Goal: Information Seeking & Learning: Learn about a topic

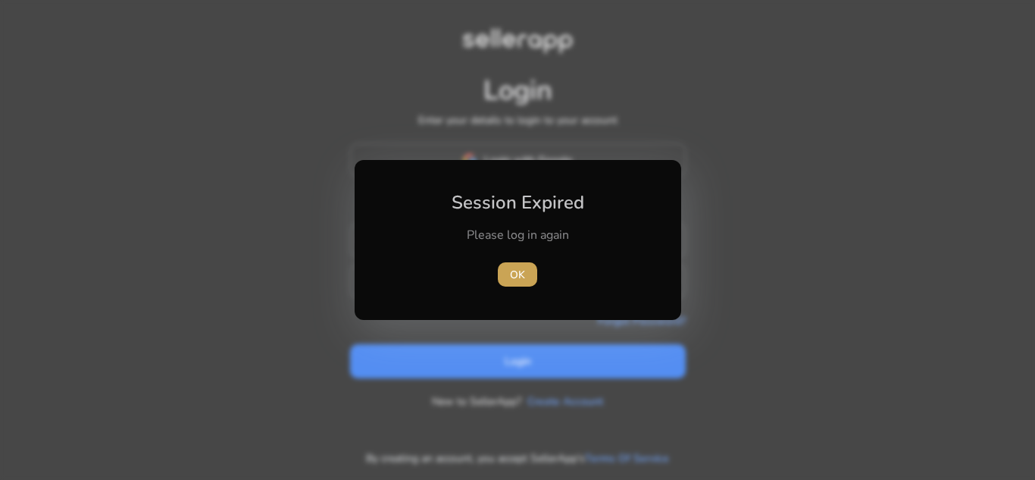
click at [527, 283] on span "button" at bounding box center [517, 274] width 39 height 36
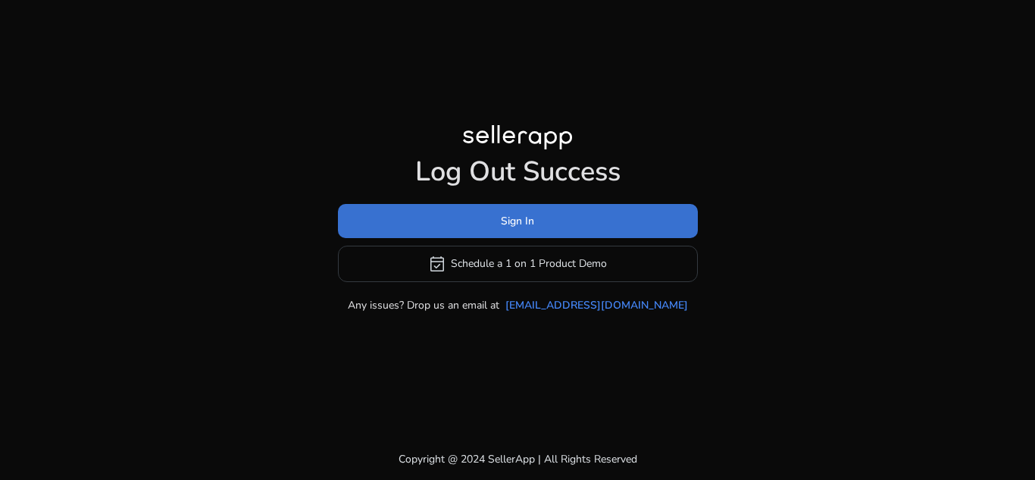
click at [560, 214] on span at bounding box center [518, 220] width 360 height 36
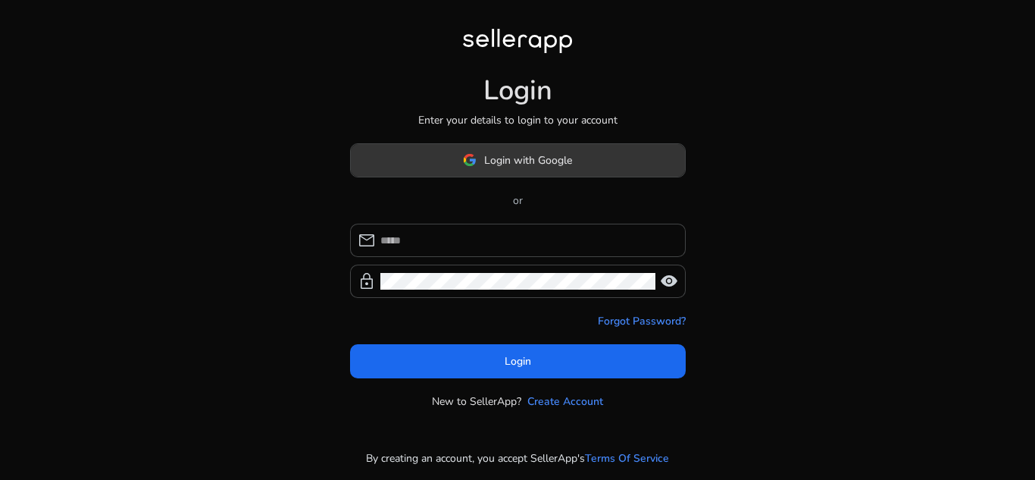
click at [590, 171] on span at bounding box center [518, 160] width 334 height 36
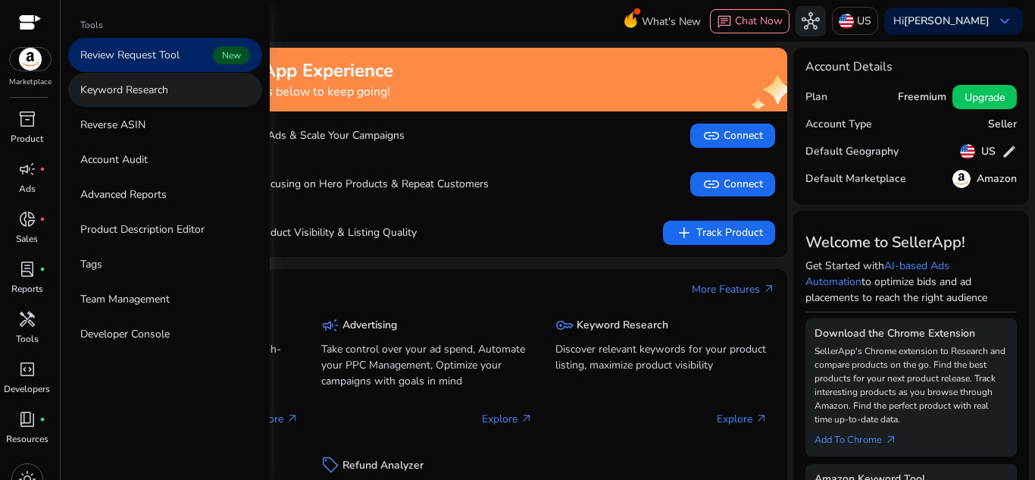
click at [81, 89] on p "Keyword Research" at bounding box center [124, 90] width 88 height 16
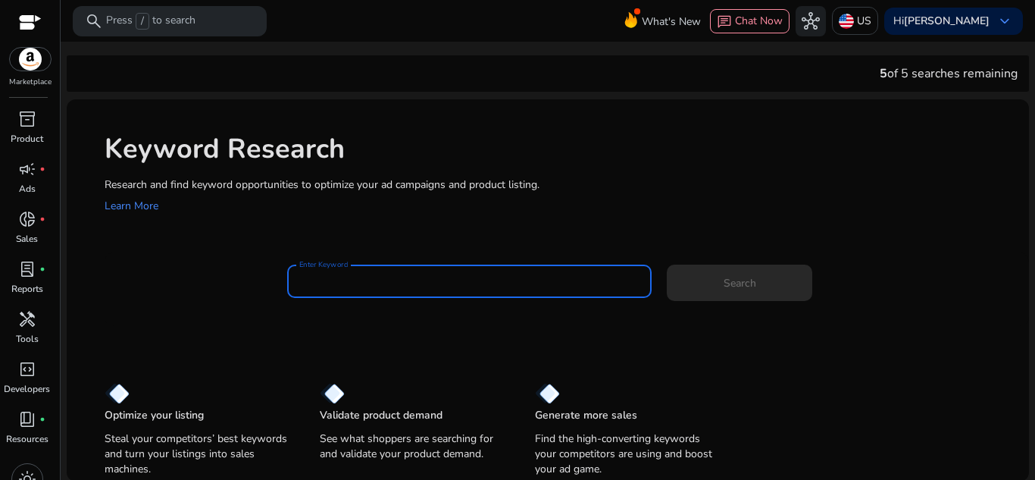
click at [357, 275] on input "Enter Keyword" at bounding box center [469, 281] width 341 height 17
paste input "**********"
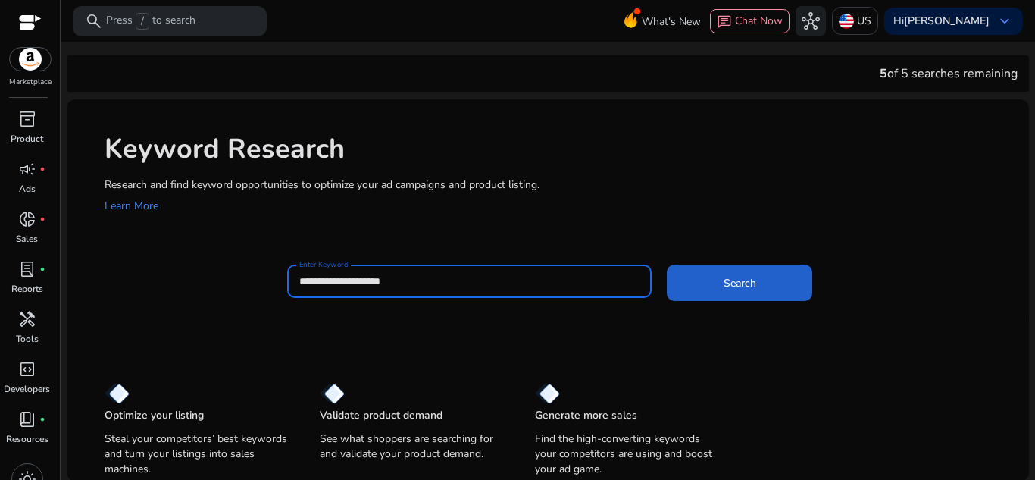
type input "**********"
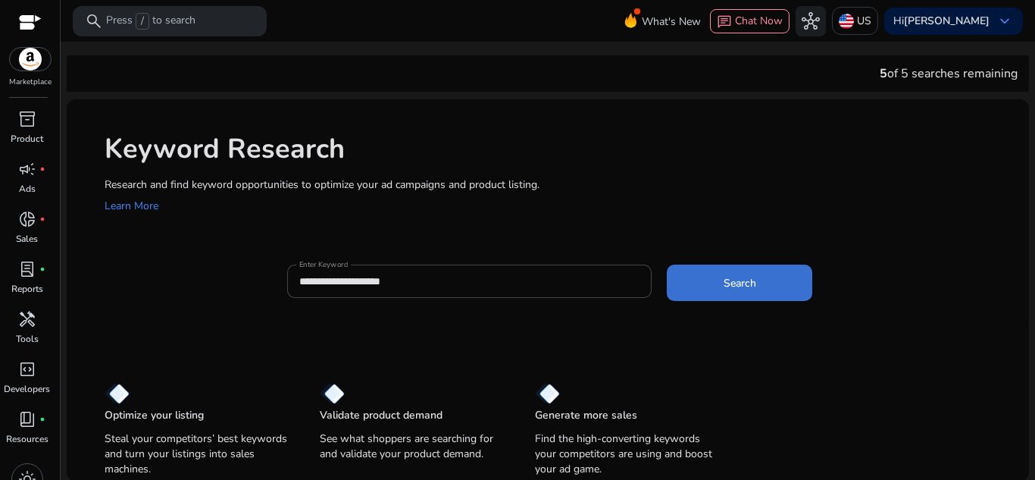
click at [712, 287] on span at bounding box center [740, 282] width 146 height 36
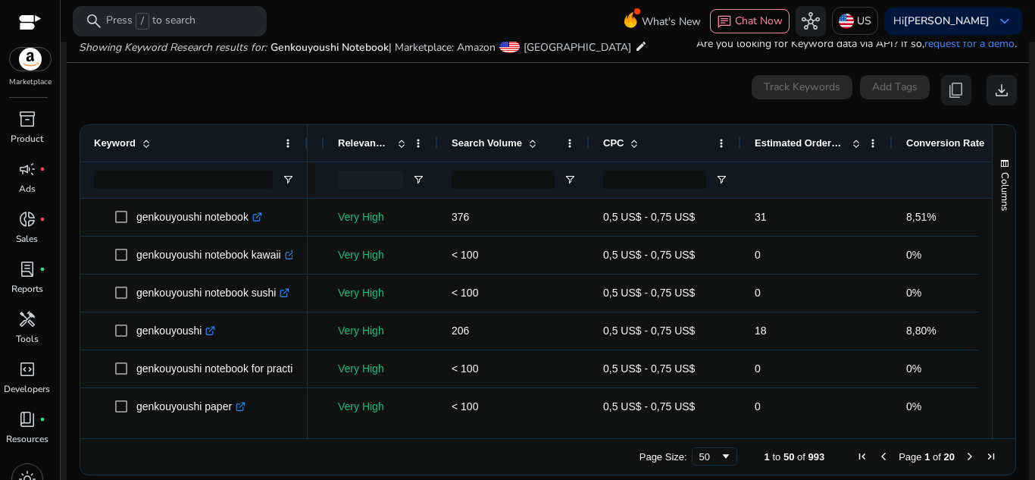
scroll to position [0, 81]
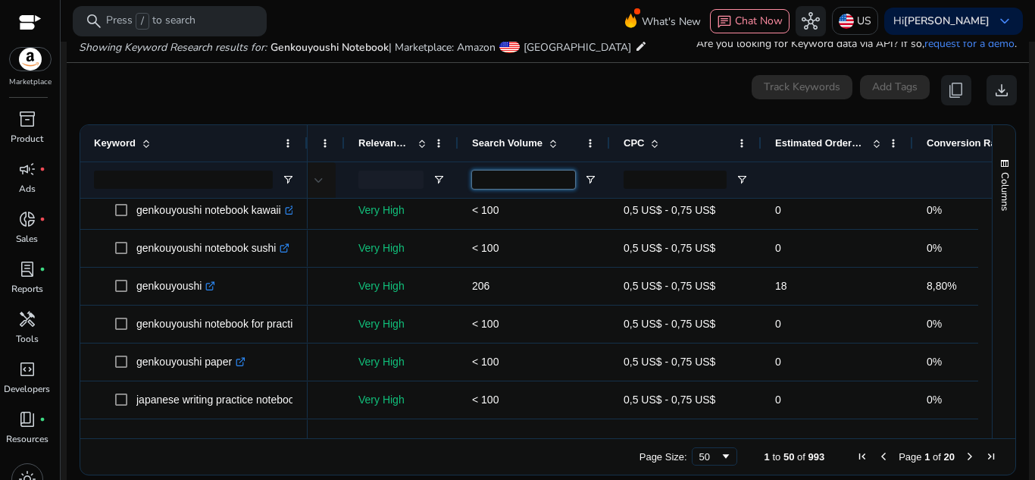
click at [564, 174] on input "Search Volume Filter Input" at bounding box center [523, 180] width 103 height 18
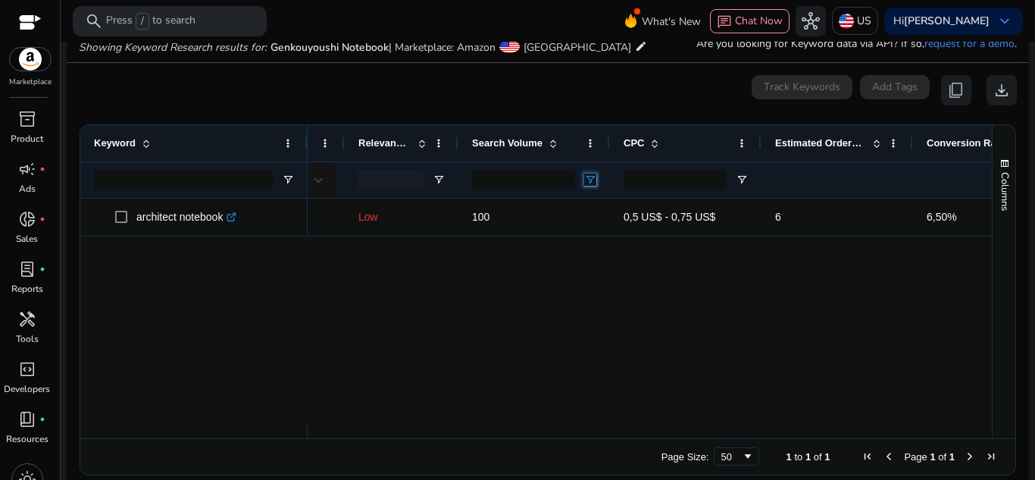
click at [596, 183] on span "Open Filter Menu" at bounding box center [590, 180] width 12 height 12
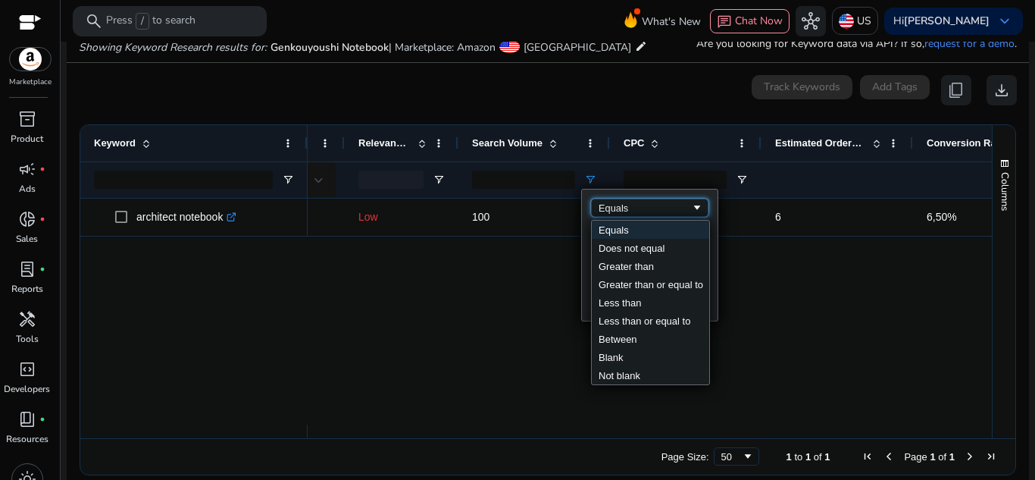
click at [628, 204] on div "Equals" at bounding box center [645, 207] width 92 height 11
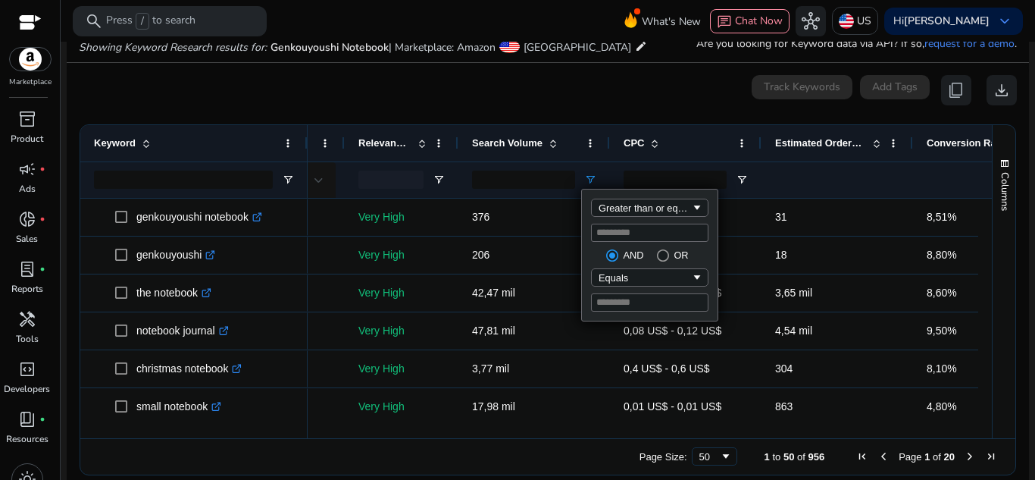
click at [541, 86] on div "0 keyword(s) selected Track Keywords Add Tags content_copy download" at bounding box center [548, 90] width 938 height 30
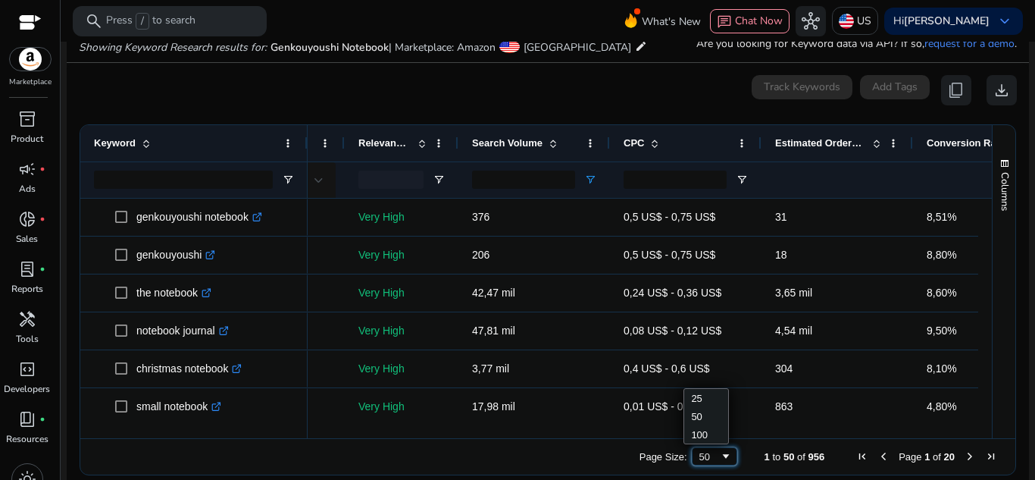
click at [712, 464] on div "50" at bounding box center [714, 456] width 45 height 18
drag, startPoint x: 552, startPoint y: 180, endPoint x: 465, endPoint y: 182, distance: 87.2
click at [465, 182] on div "***" at bounding box center [534, 179] width 152 height 36
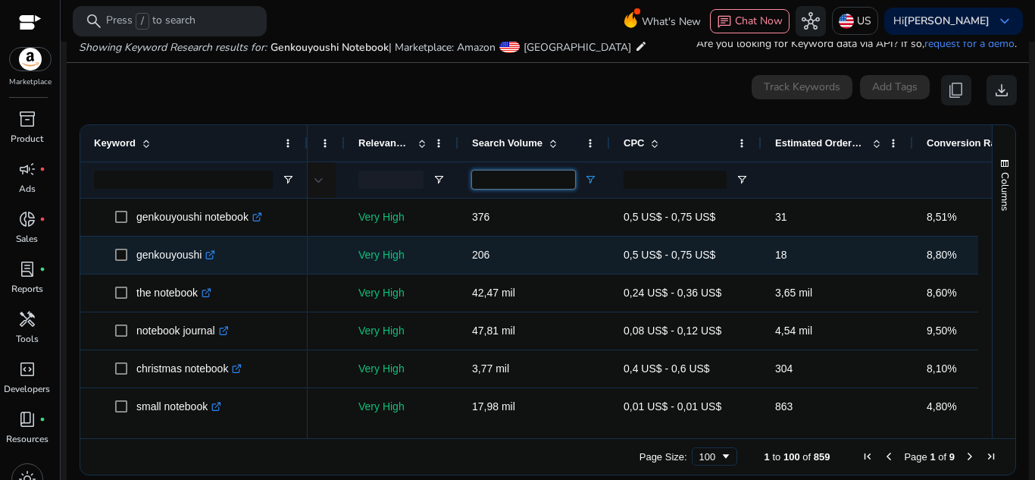
type input "*"
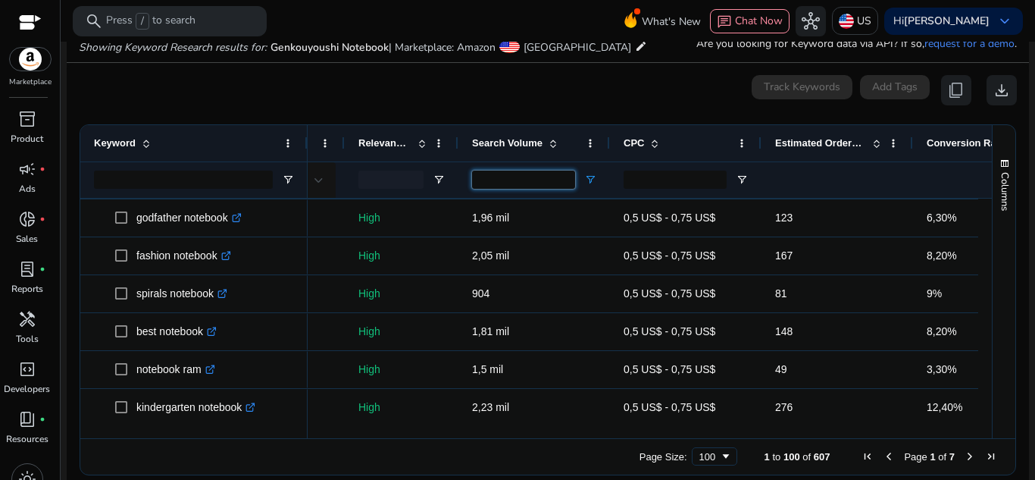
type input "***"
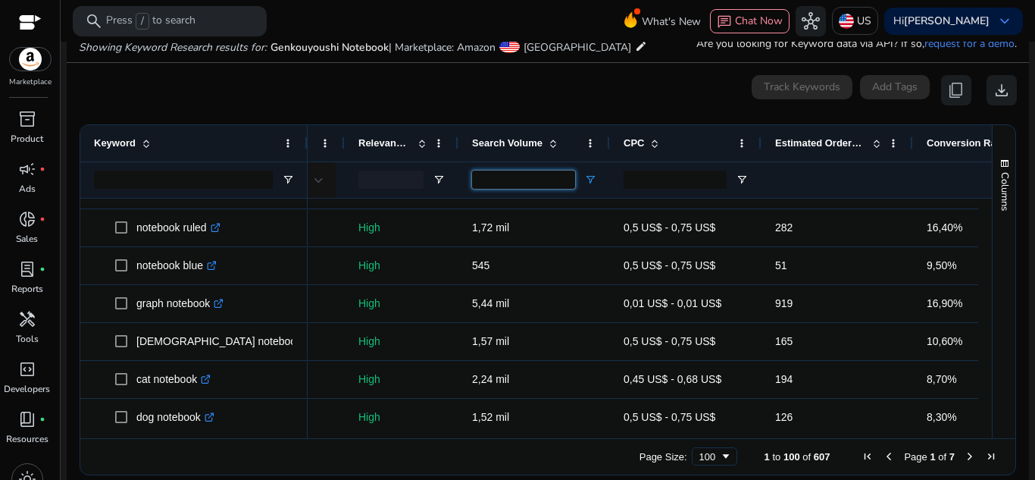
scroll to position [1986, 0]
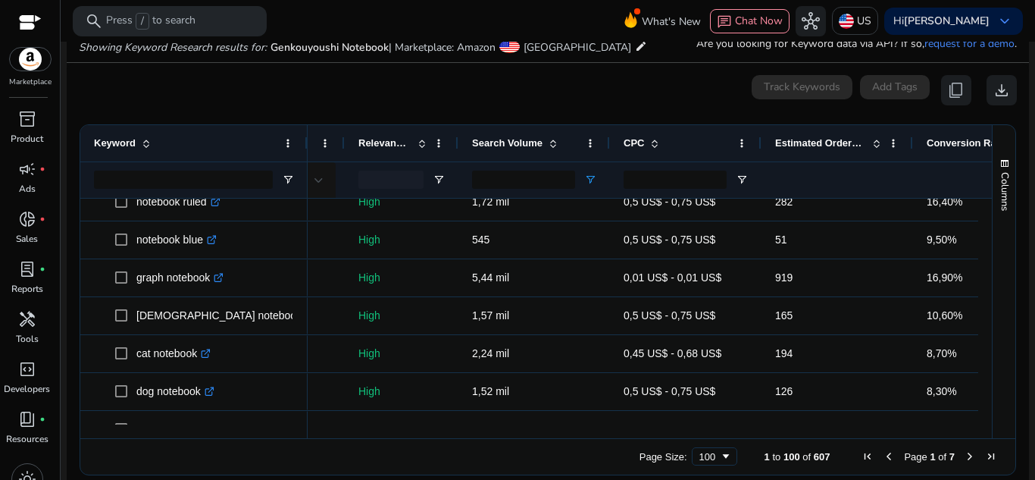
click at [978, 326] on div at bounding box center [985, 107] width 14 height 3789
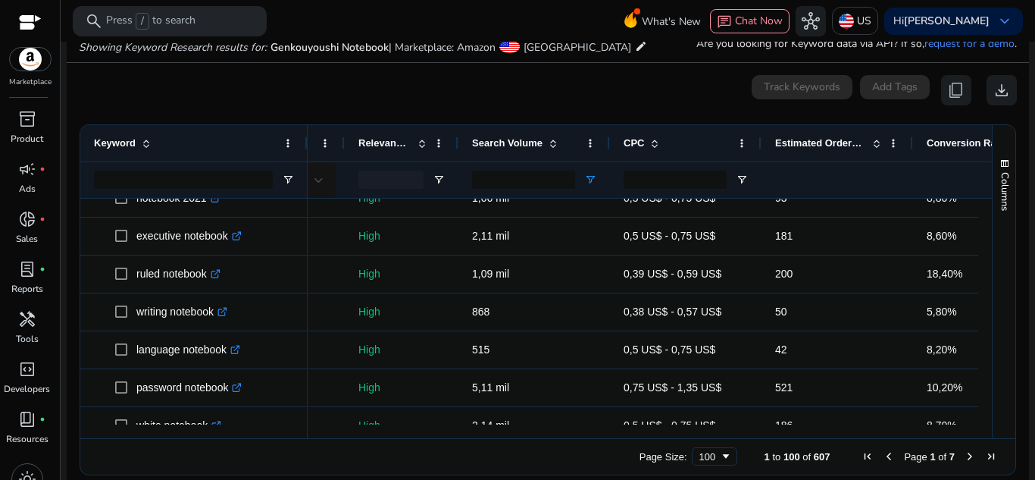
scroll to position [2494, 0]
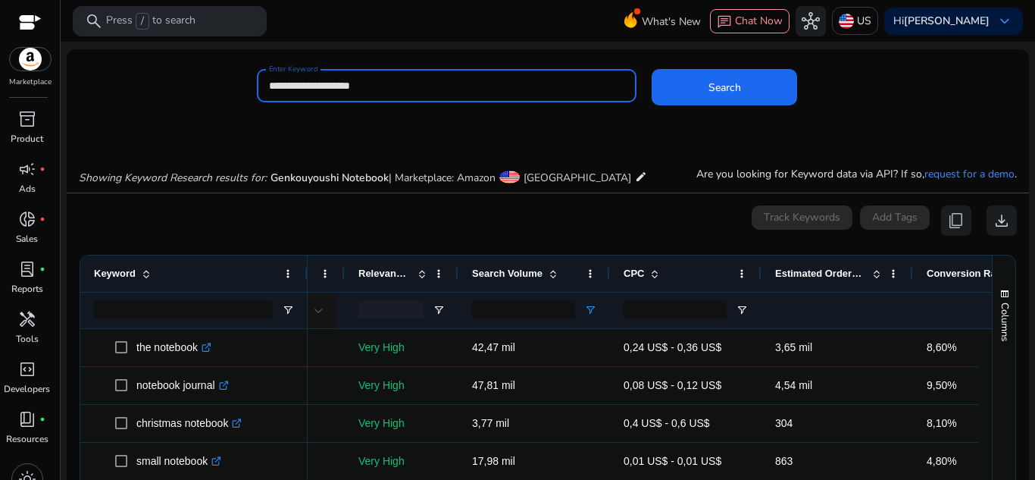
drag, startPoint x: 422, startPoint y: 80, endPoint x: 251, endPoint y: 83, distance: 171.3
click at [251, 83] on div "**********" at bounding box center [542, 93] width 950 height 49
type input "*******"
click at [652, 69] on button "Search" at bounding box center [725, 87] width 146 height 36
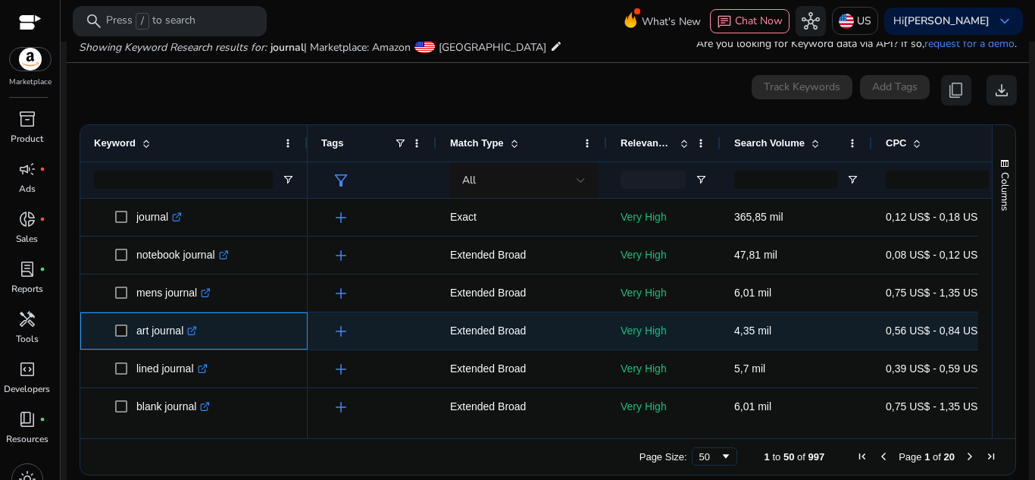
click at [192, 336] on icon ".st0{fill:#2c8af8}" at bounding box center [192, 331] width 10 height 10
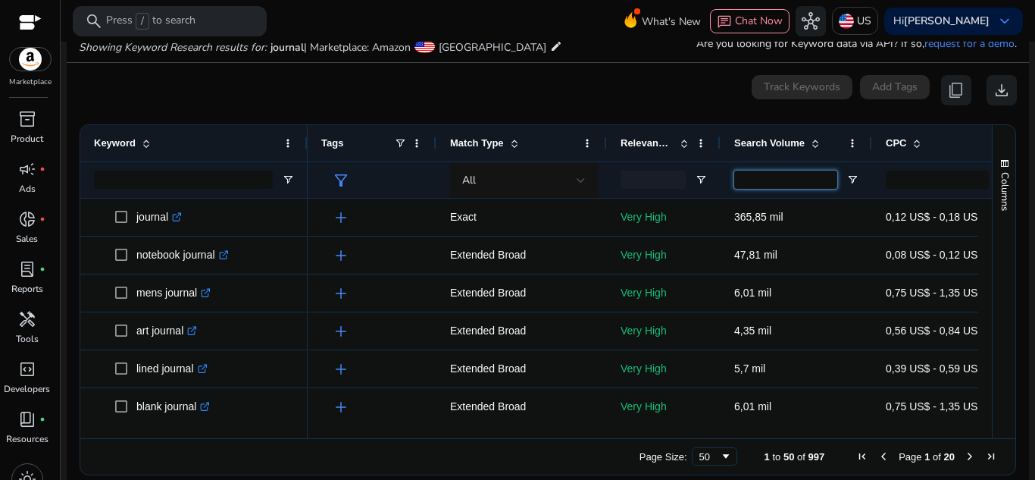
click at [771, 181] on input "Search Volume Filter Input" at bounding box center [785, 180] width 103 height 18
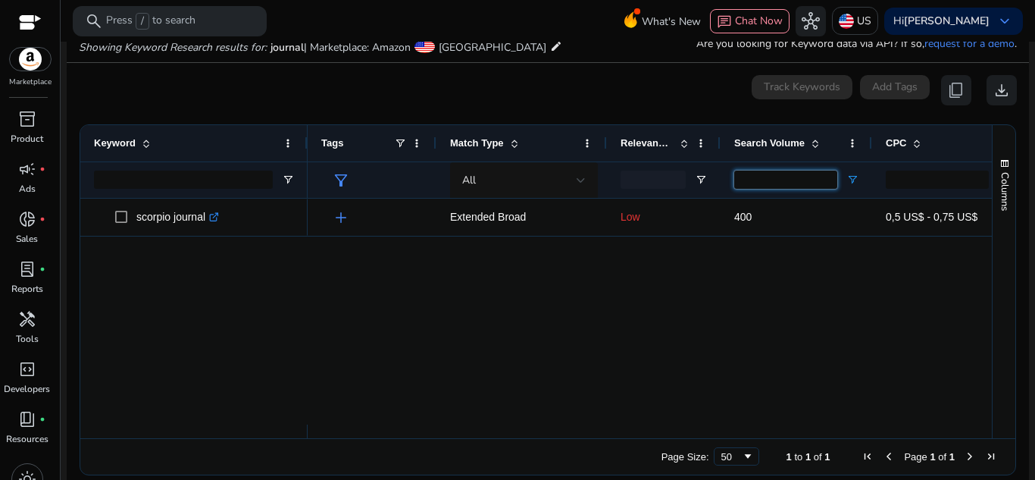
type input "***"
click at [856, 178] on span "Open Filter Menu" at bounding box center [852, 180] width 12 height 12
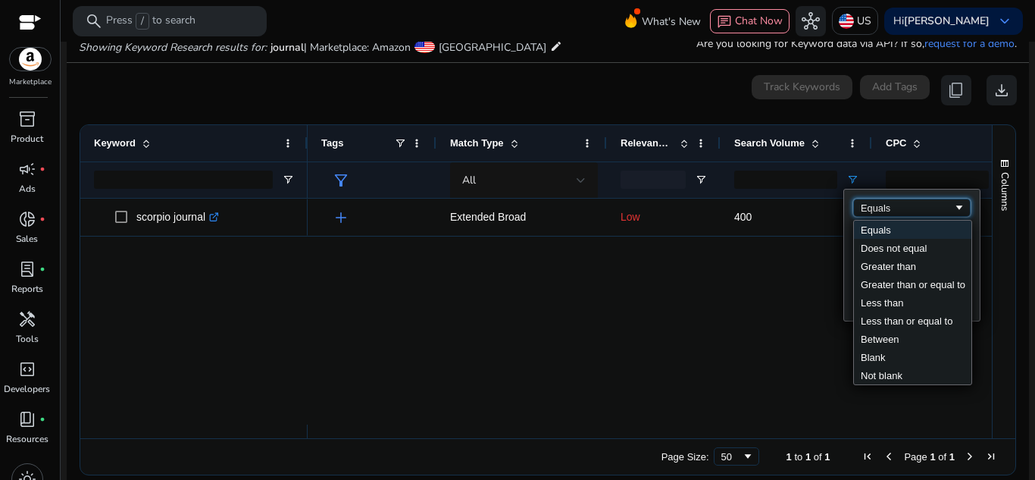
click at [922, 211] on div "Equals" at bounding box center [907, 207] width 92 height 11
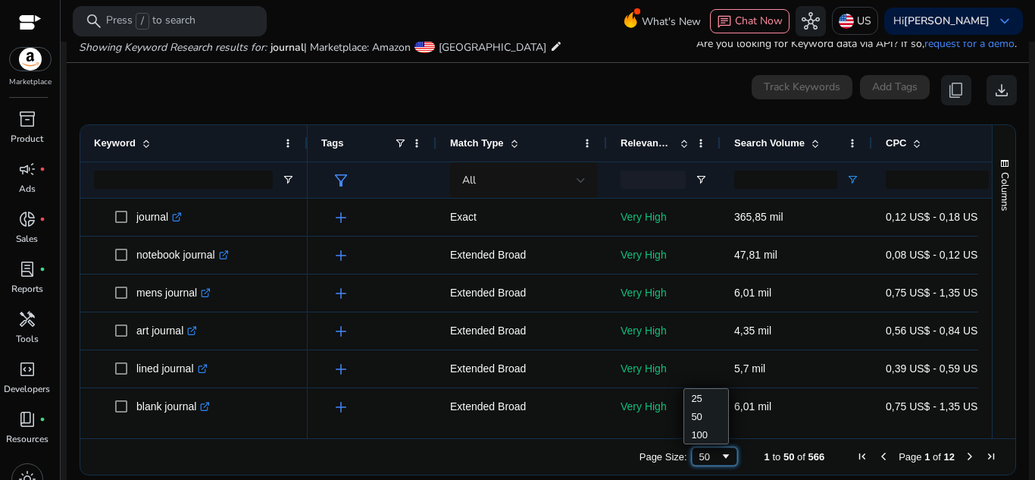
click at [720, 458] on span "Page Size" at bounding box center [726, 456] width 12 height 12
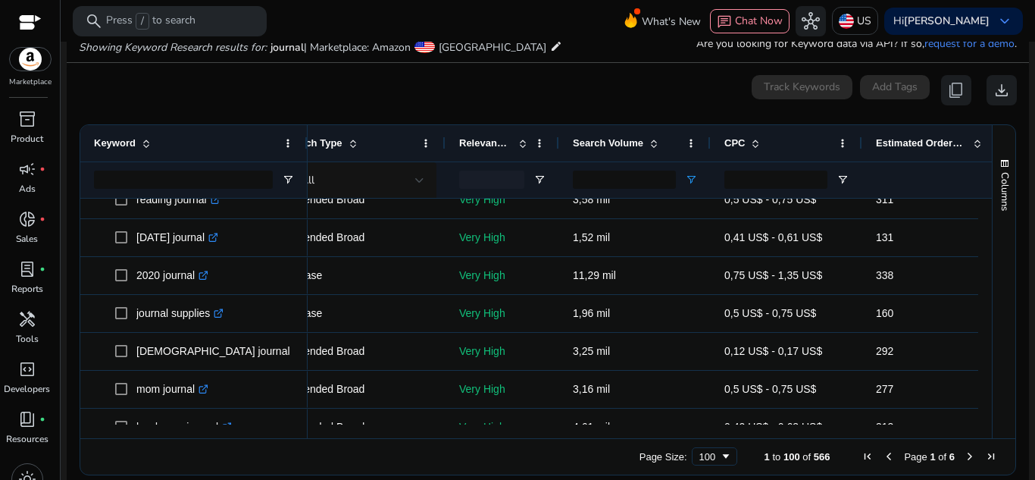
drag, startPoint x: 683, startPoint y: 440, endPoint x: 736, endPoint y: 440, distance: 53.1
click at [736, 440] on div "Page Size: 100 1 to 100 of 566 Page 1 of 6" at bounding box center [547, 456] width 935 height 36
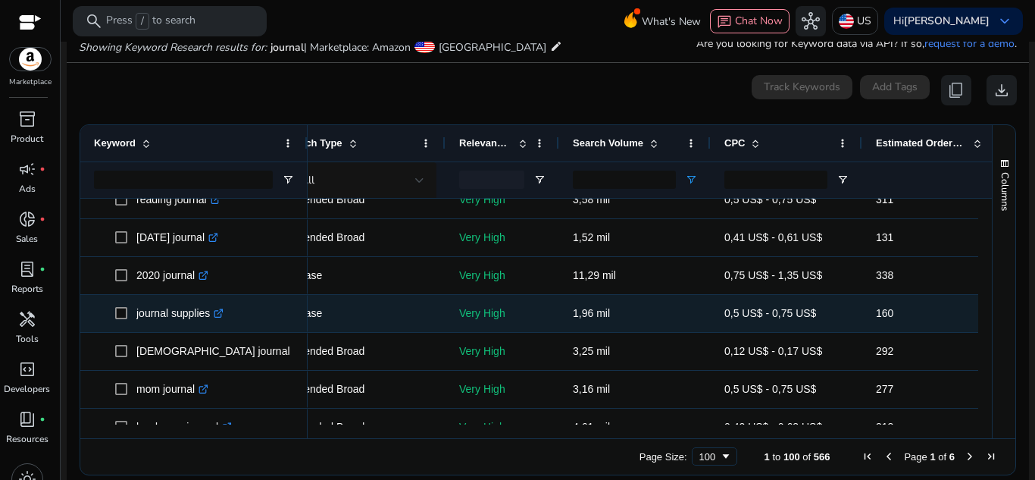
click at [221, 310] on icon ".st0{fill:#2c8af8}" at bounding box center [219, 313] width 10 height 10
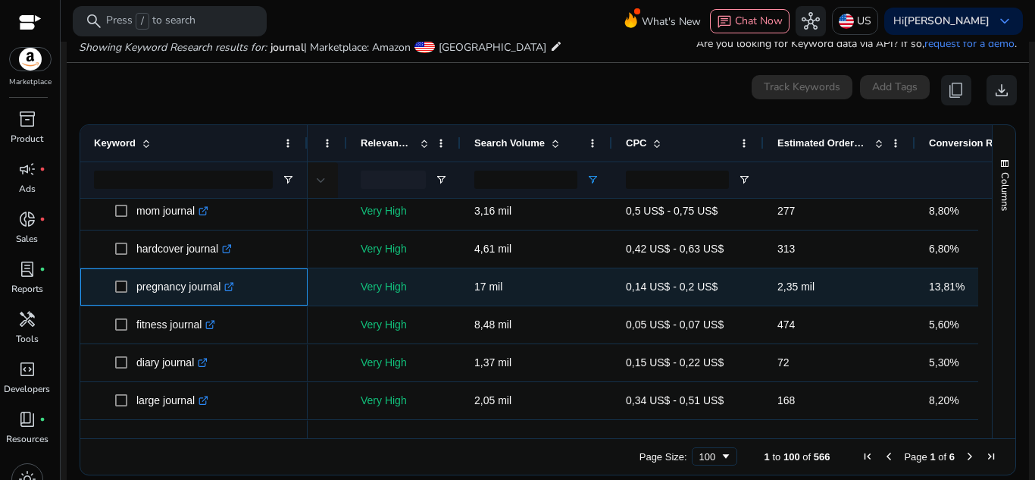
click at [230, 291] on icon at bounding box center [229, 287] width 8 height 8
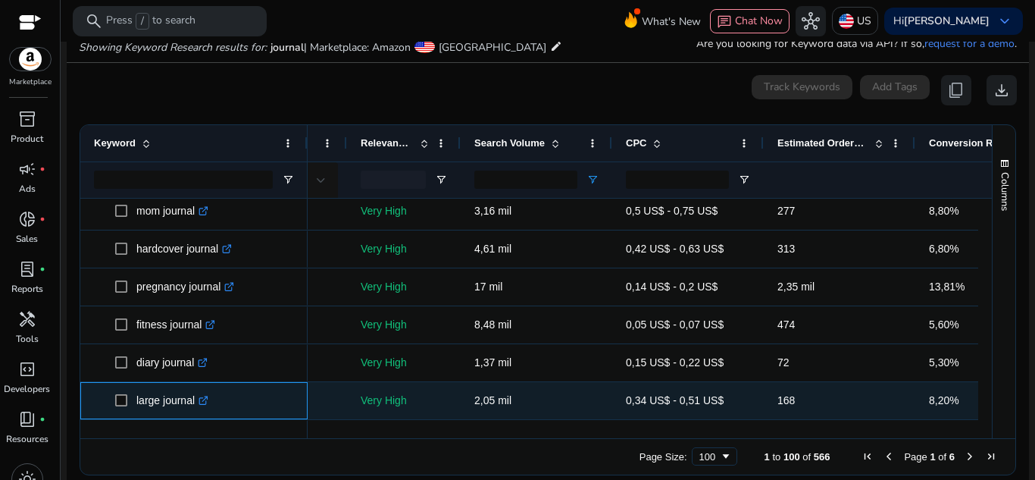
click at [205, 399] on icon ".st0{fill:#2c8af8}" at bounding box center [204, 401] width 10 height 10
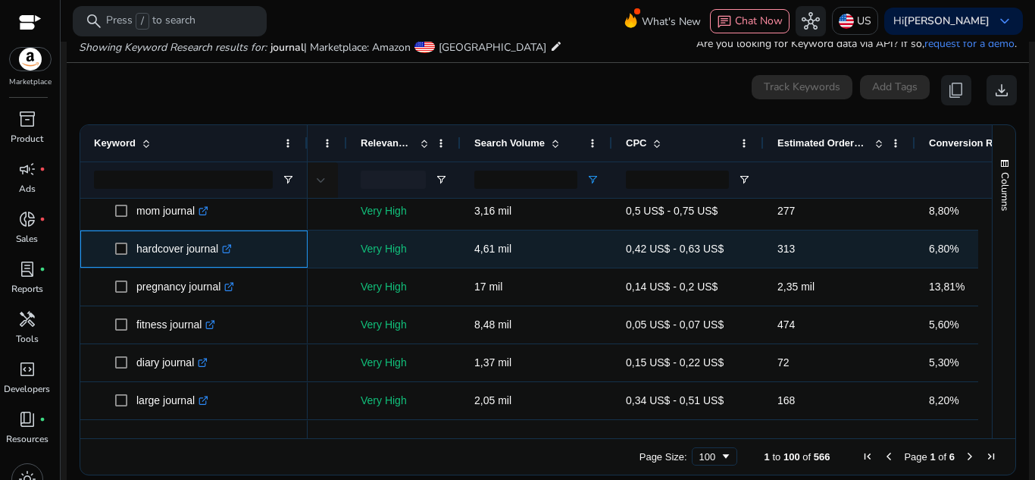
click at [227, 249] on icon at bounding box center [227, 250] width 8 height 8
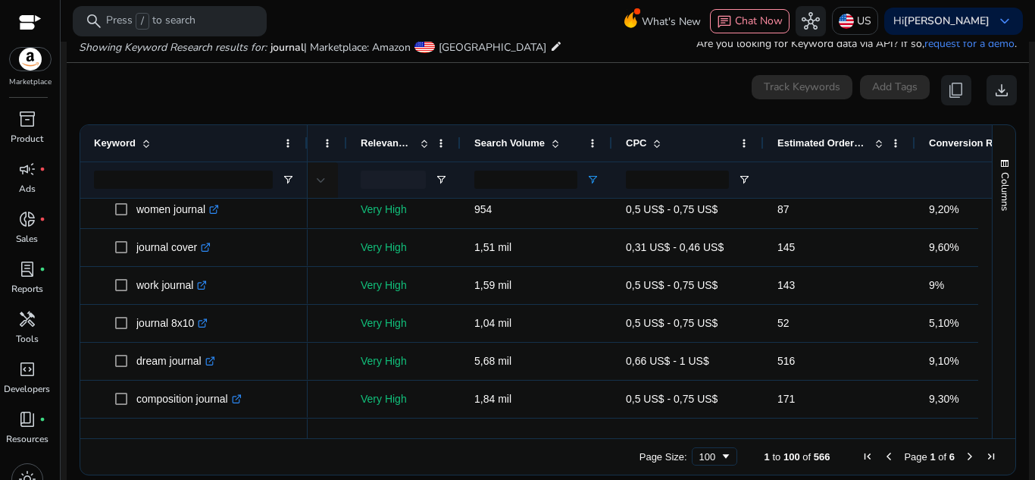
scroll to position [1044, 0]
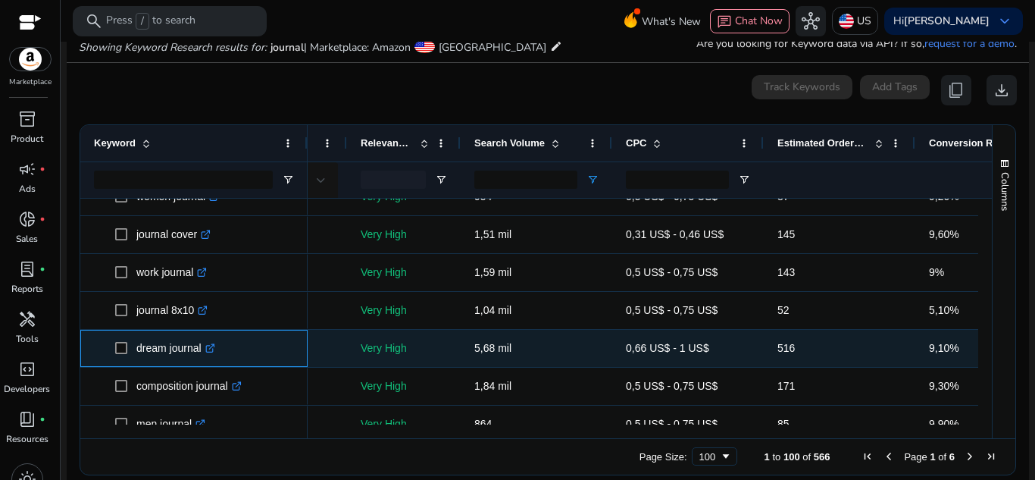
click at [214, 343] on link ".st0{fill:#2c8af8}" at bounding box center [209, 348] width 14 height 12
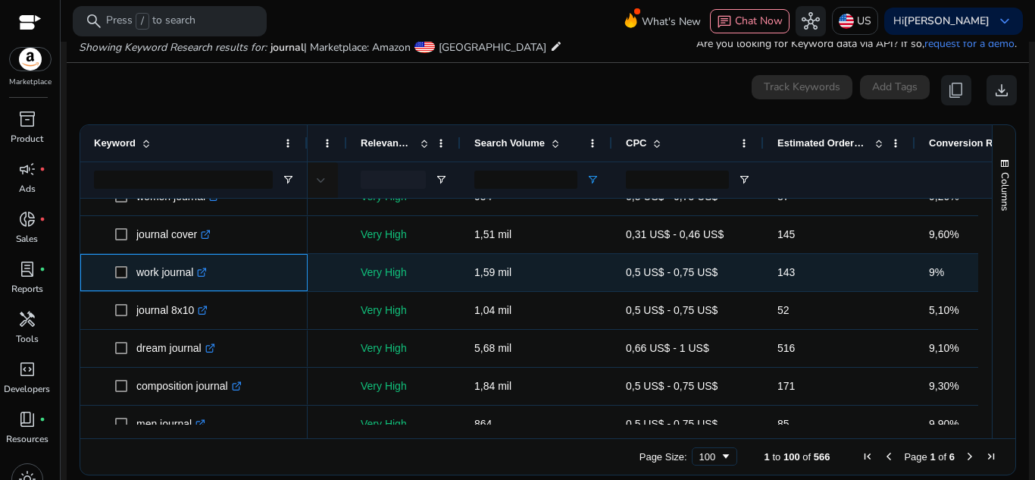
click at [204, 271] on icon ".st0{fill:#2c8af8}" at bounding box center [202, 273] width 10 height 10
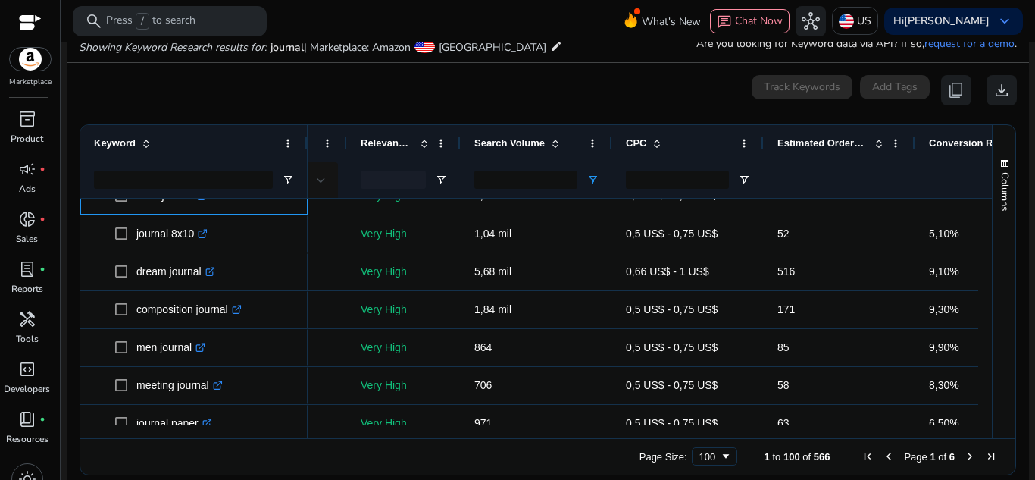
scroll to position [1133, 0]
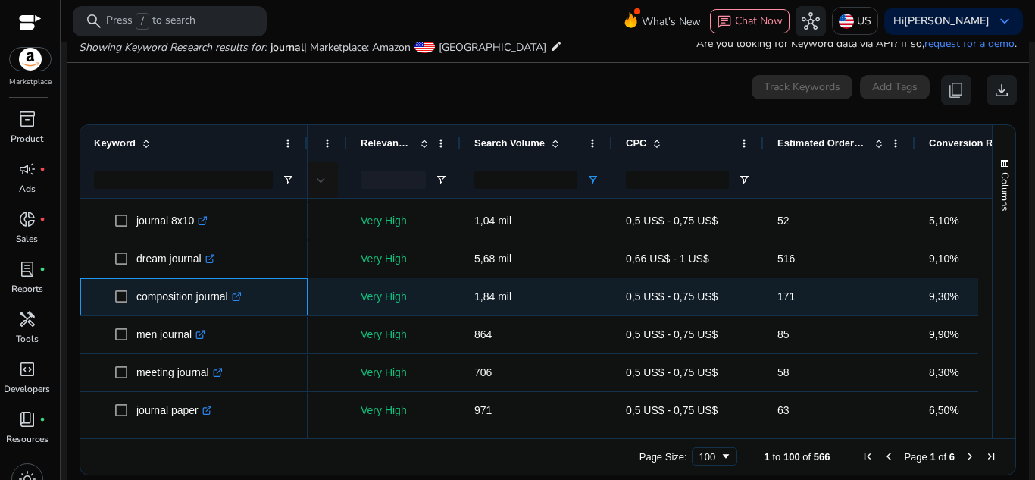
click at [236, 298] on link ".st0{fill:#2c8af8}" at bounding box center [235, 296] width 14 height 12
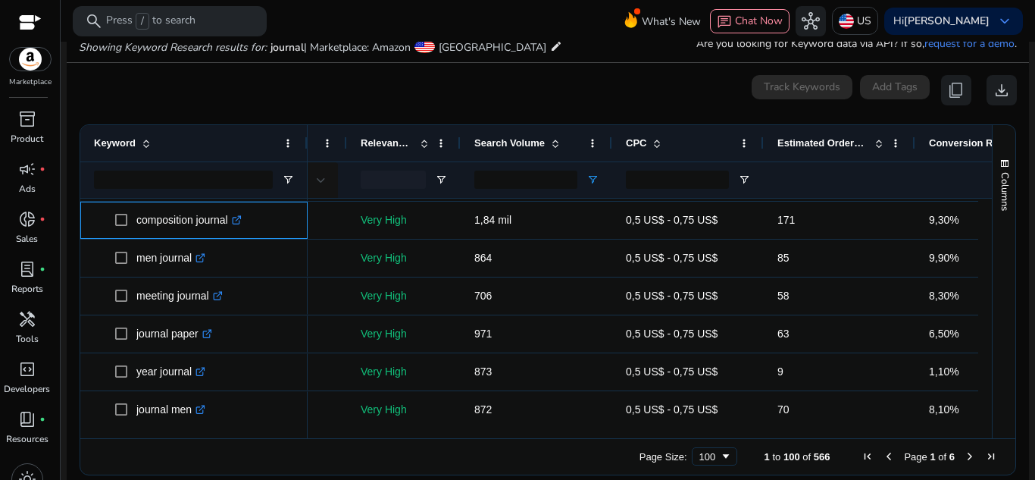
scroll to position [1222, 0]
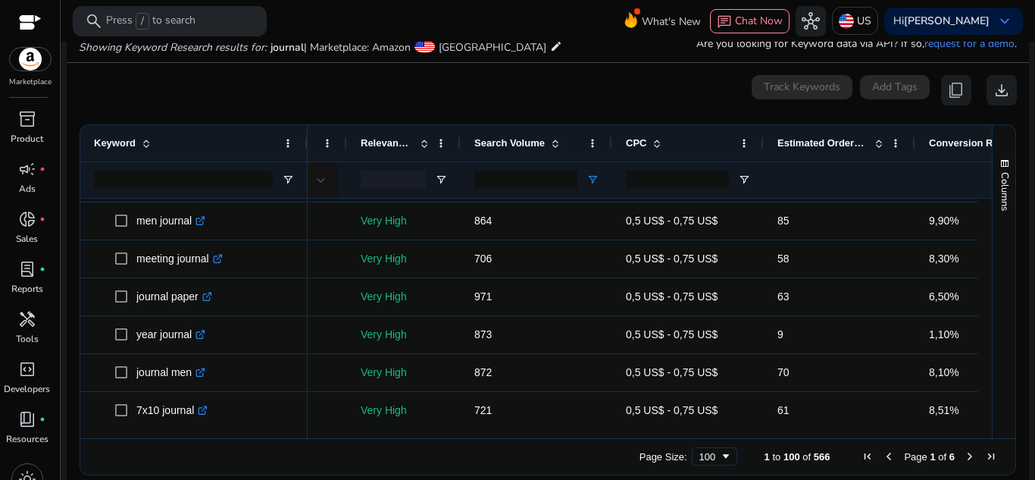
drag, startPoint x: 992, startPoint y: 277, endPoint x: 982, endPoint y: 277, distance: 9.9
click at [982, 277] on div "Keyword Tags Match Type 72" at bounding box center [547, 281] width 935 height 313
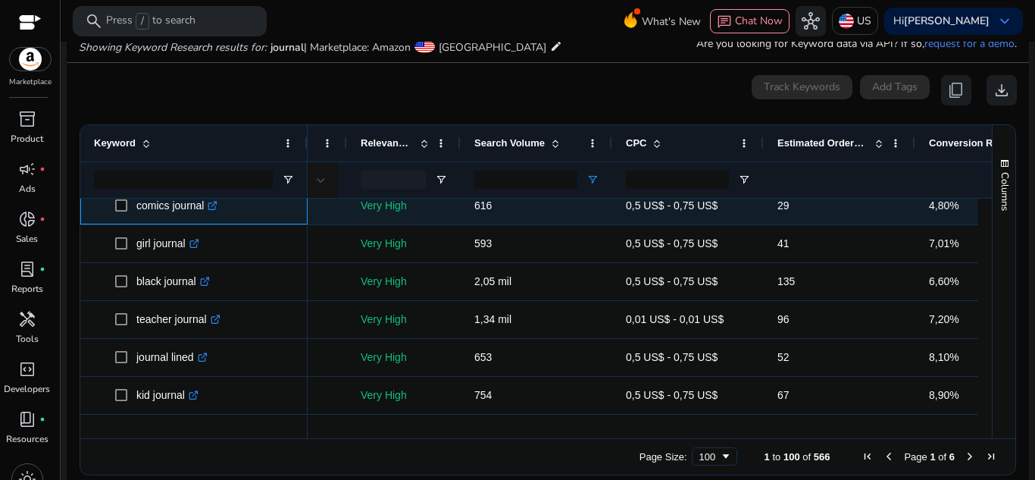
click at [211, 208] on icon at bounding box center [212, 206] width 8 height 8
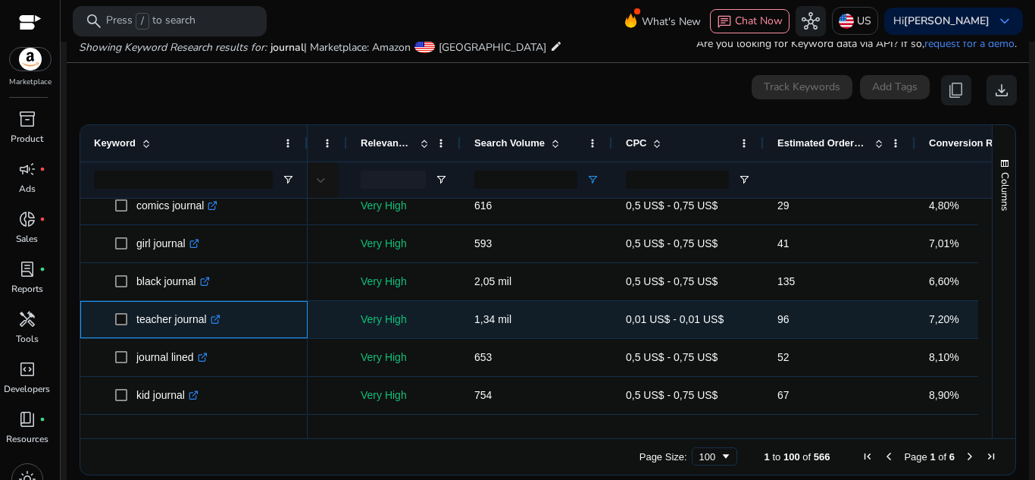
click at [219, 316] on icon at bounding box center [218, 317] width 4 height 4
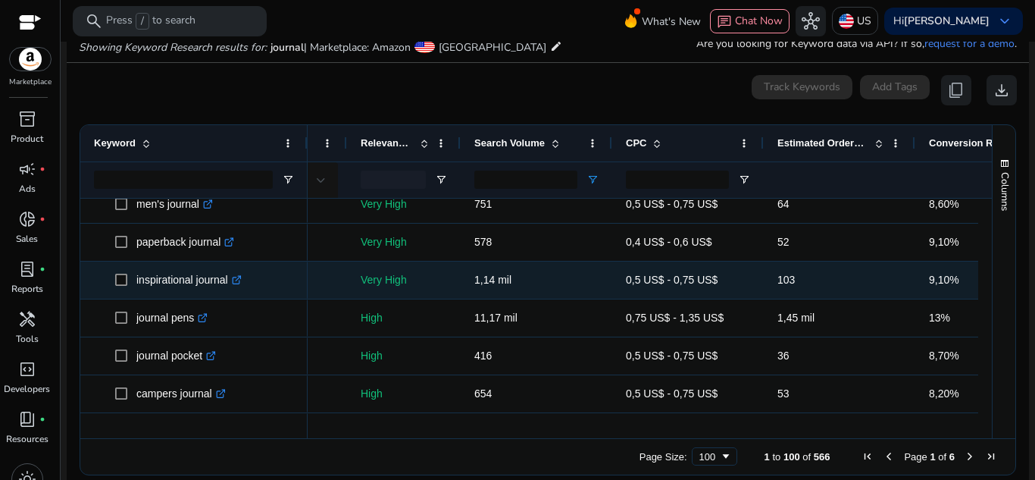
click at [239, 279] on icon ".st0{fill:#2c8af8}" at bounding box center [237, 280] width 10 height 10
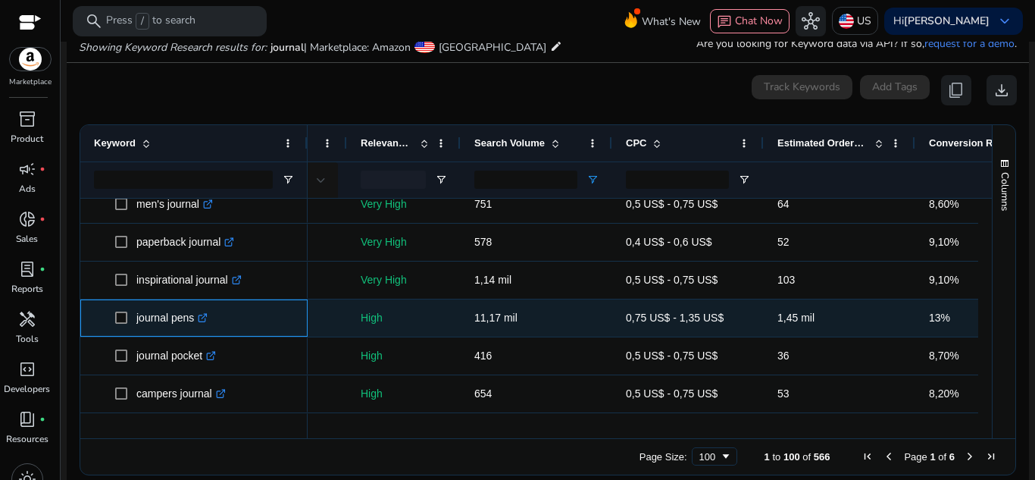
click at [172, 324] on p "journal pens .st0{fill:#2c8af8}" at bounding box center [171, 317] width 71 height 31
click at [199, 321] on link ".st0{fill:#2c8af8}" at bounding box center [201, 317] width 14 height 12
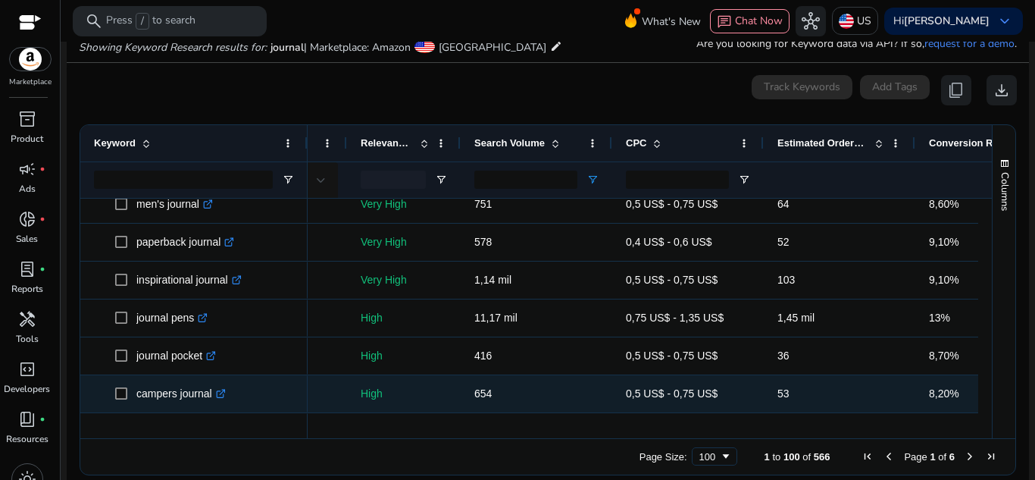
click at [219, 396] on icon at bounding box center [220, 394] width 8 height 8
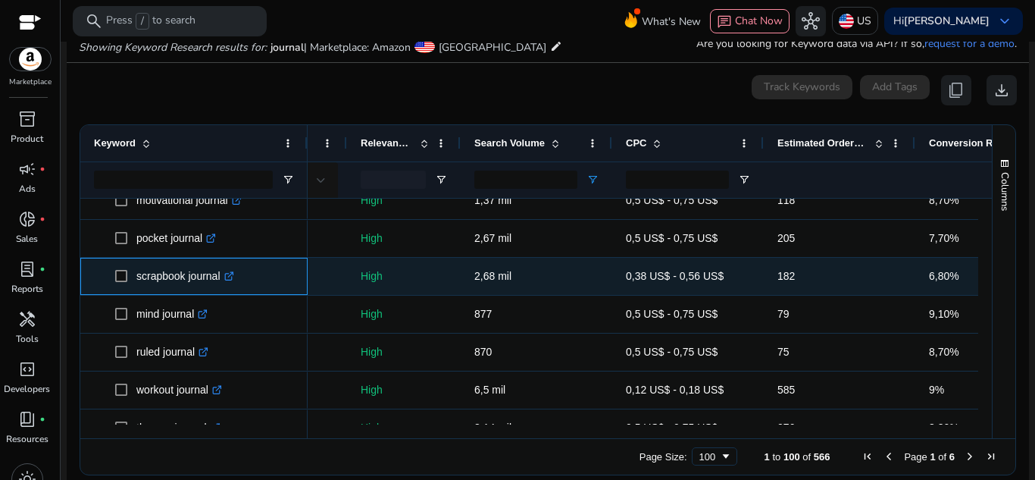
click at [233, 274] on icon ".st0{fill:#2c8af8}" at bounding box center [229, 276] width 10 height 10
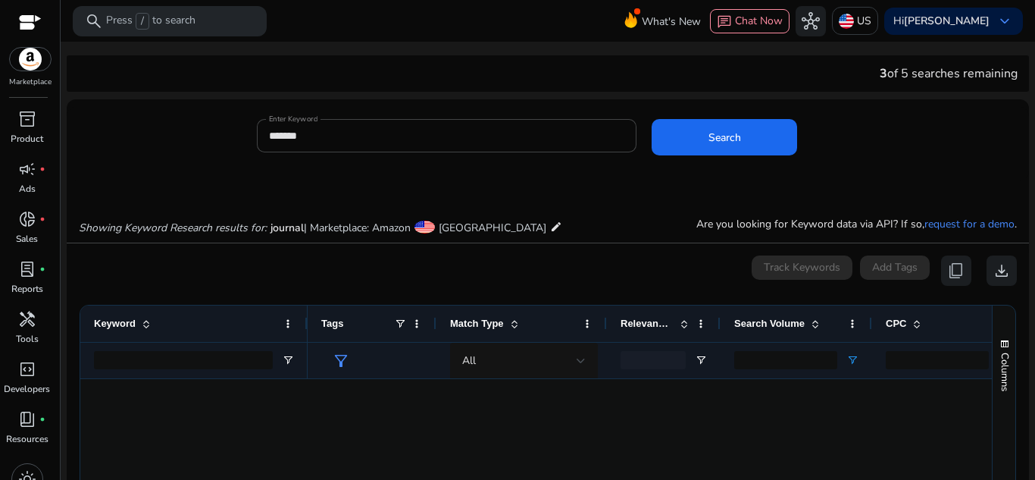
scroll to position [0, 260]
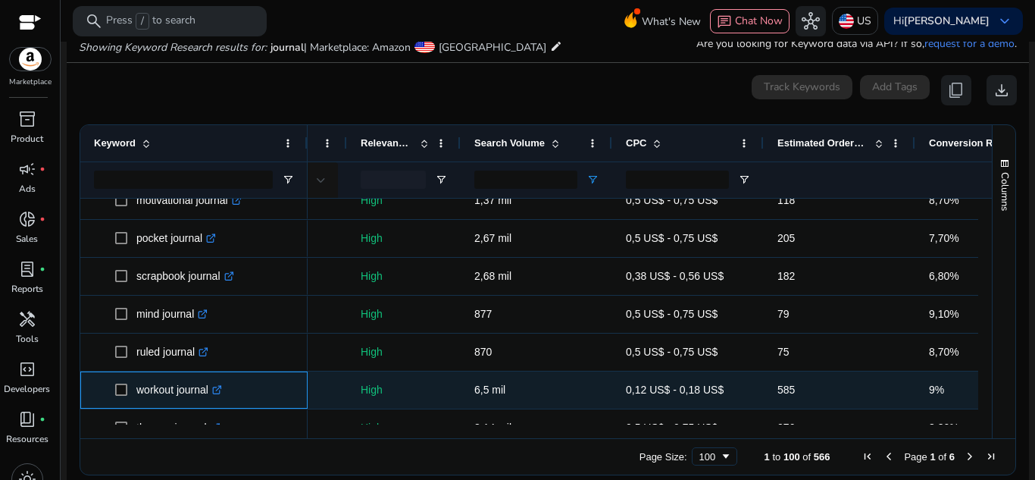
click at [222, 390] on icon ".st0{fill:#2c8af8}" at bounding box center [217, 390] width 10 height 10
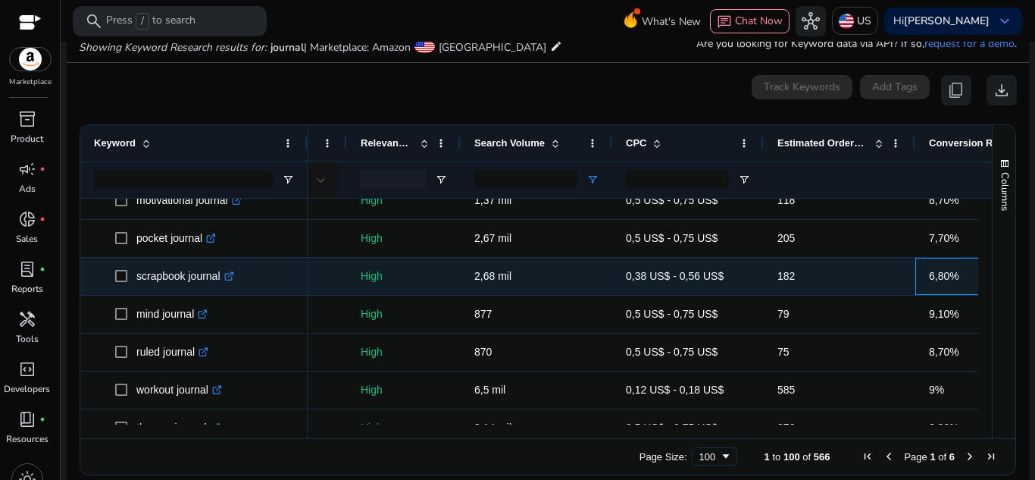
click at [919, 283] on div "6,80%" at bounding box center [991, 276] width 152 height 37
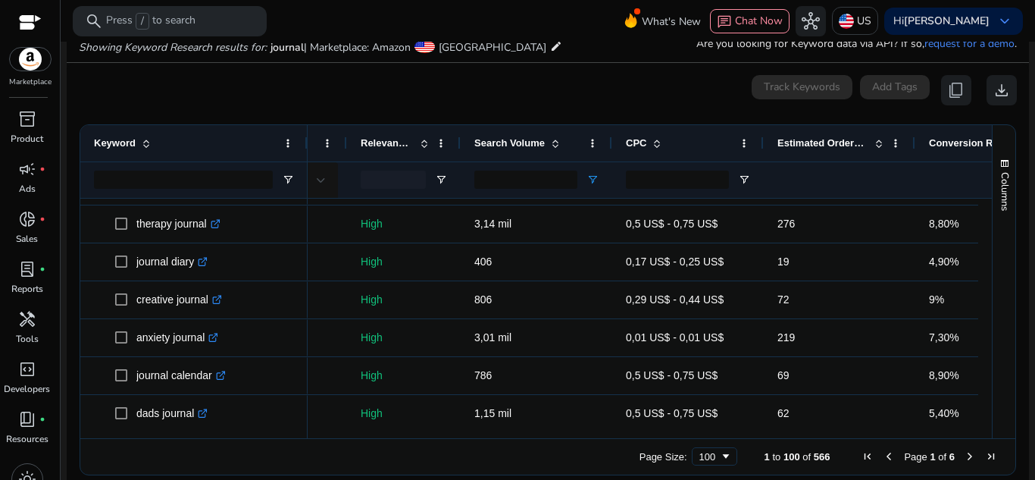
scroll to position [2430, 0]
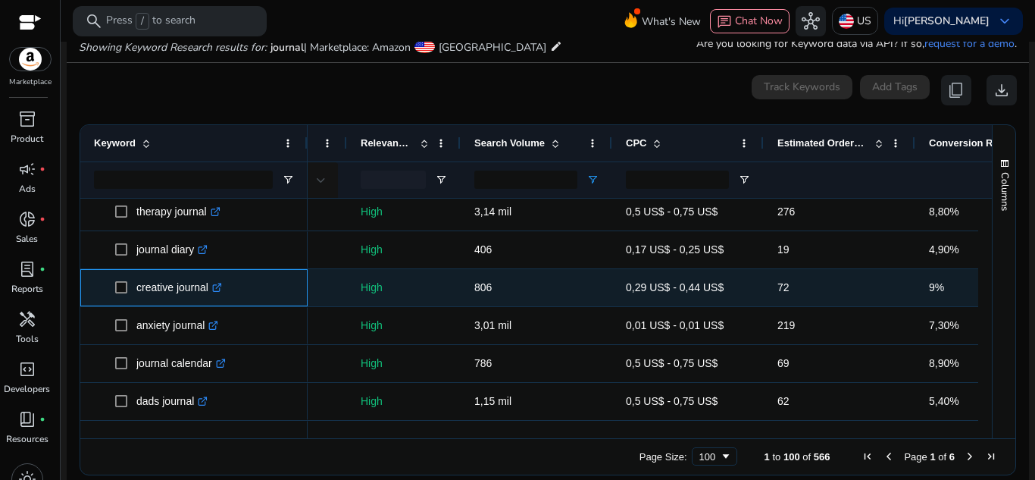
click at [211, 293] on link ".st0{fill:#2c8af8}" at bounding box center [215, 287] width 14 height 12
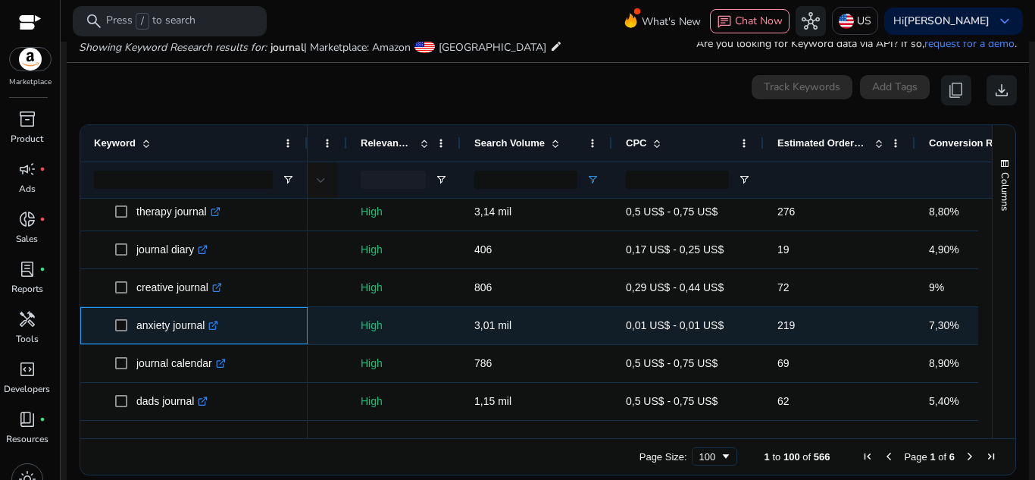
click at [216, 324] on icon ".st0{fill:#2c8af8}" at bounding box center [213, 326] width 10 height 10
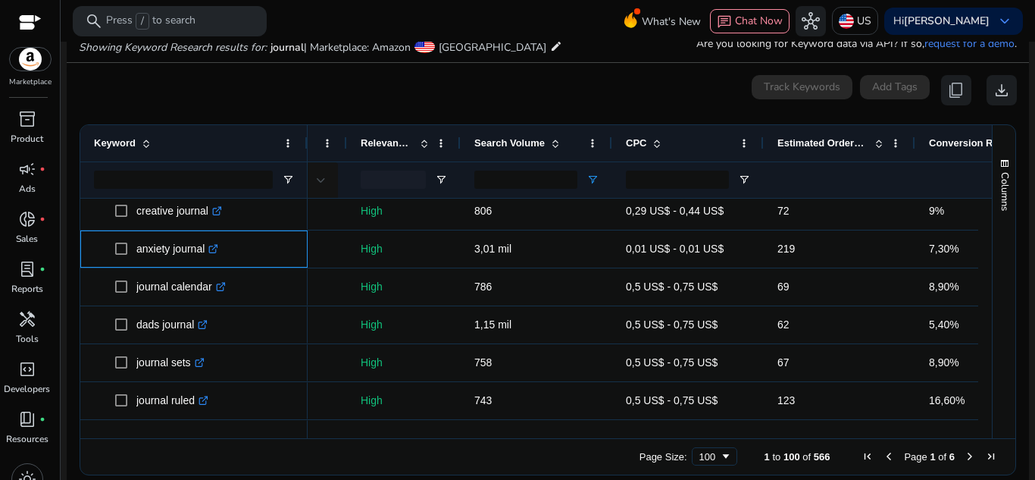
scroll to position [0, 0]
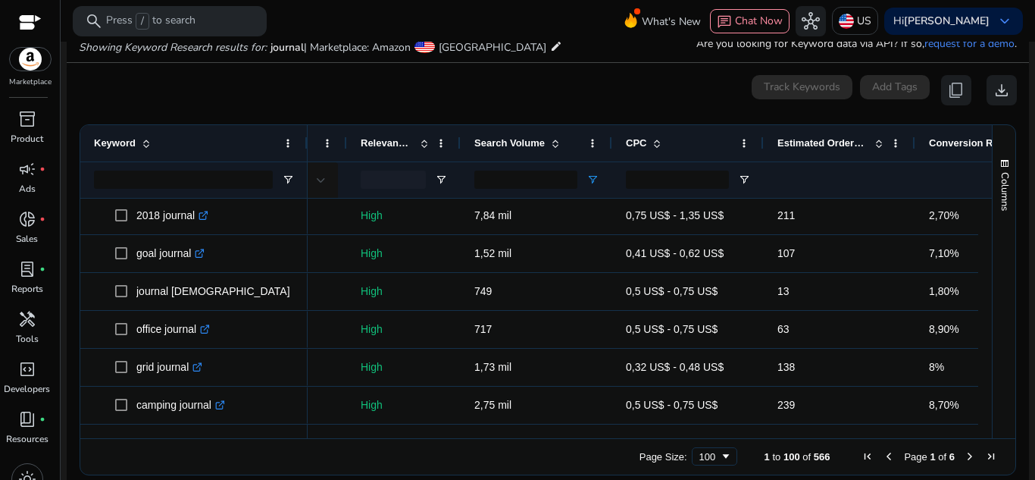
click at [967, 452] on span "Next Page" at bounding box center [970, 456] width 12 height 12
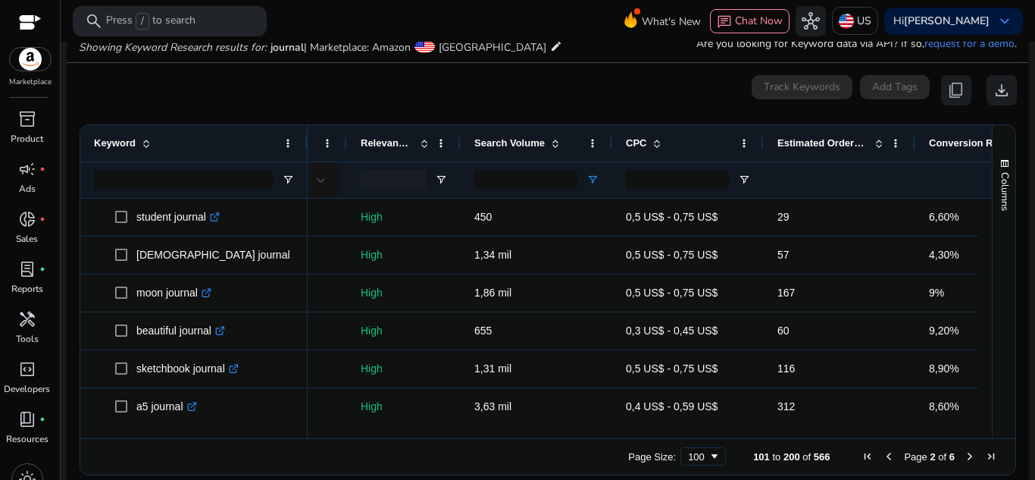
click at [967, 452] on span "Next Page" at bounding box center [970, 456] width 12 height 12
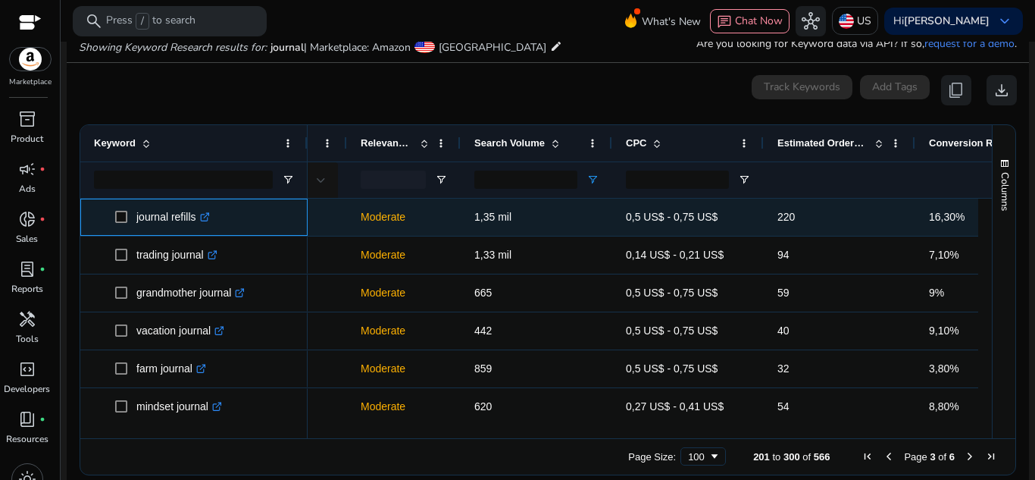
click at [208, 219] on icon ".st0{fill:#2c8af8}" at bounding box center [205, 217] width 10 height 10
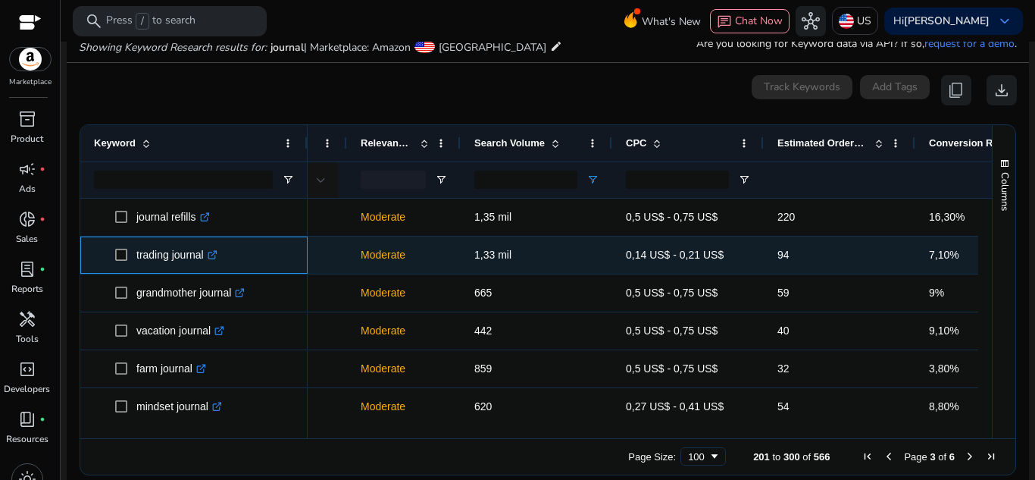
click at [216, 255] on icon ".st0{fill:#2c8af8}" at bounding box center [213, 255] width 10 height 10
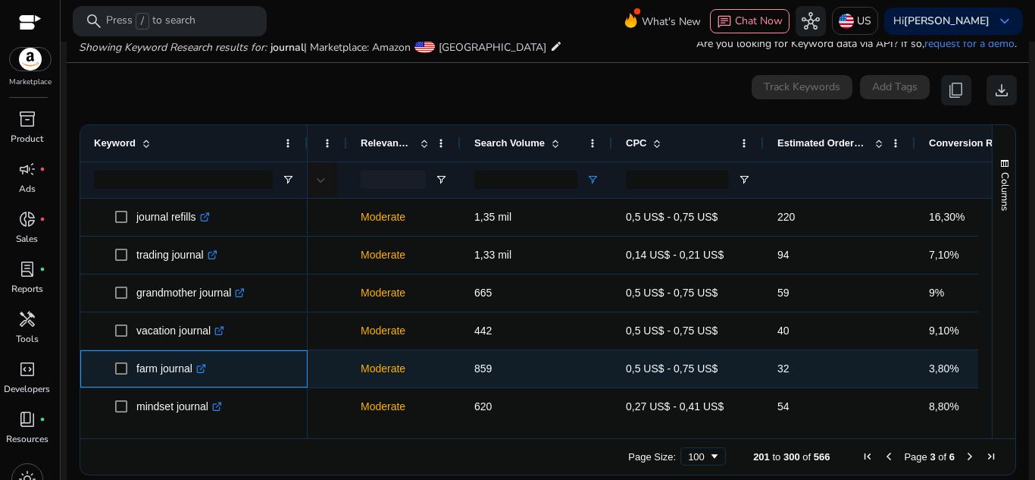
click at [197, 366] on link ".st0{fill:#2c8af8}" at bounding box center [199, 368] width 14 height 12
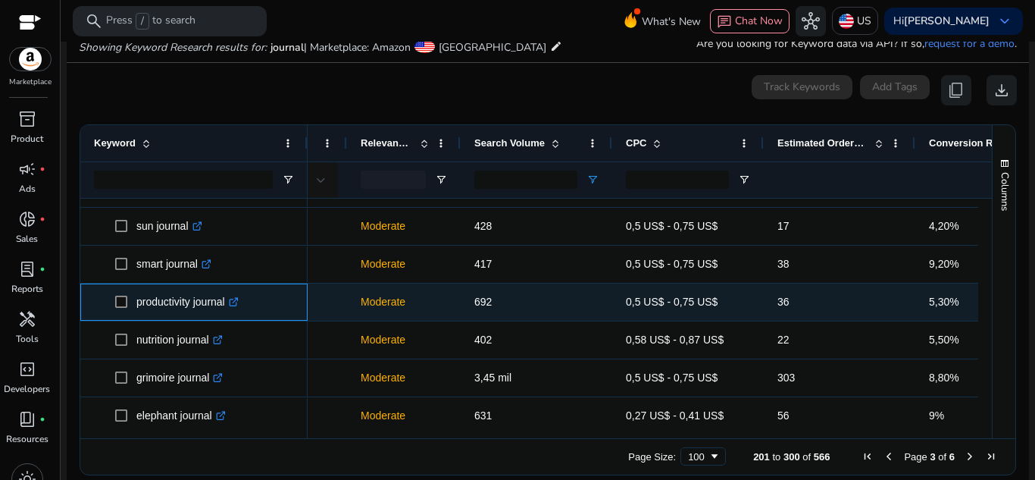
click at [239, 305] on icon ".st0{fill:#2c8af8}" at bounding box center [234, 302] width 10 height 10
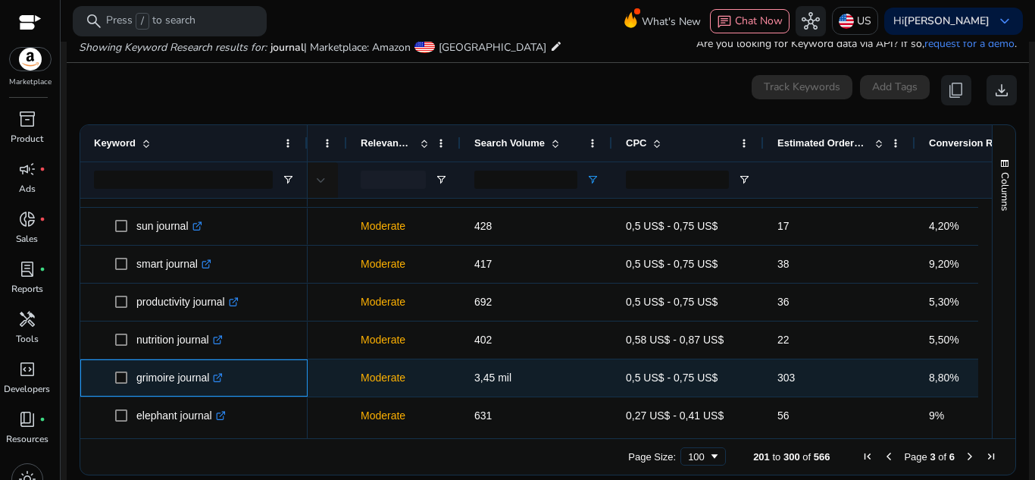
click at [223, 380] on icon ".st0{fill:#2c8af8}" at bounding box center [218, 378] width 10 height 10
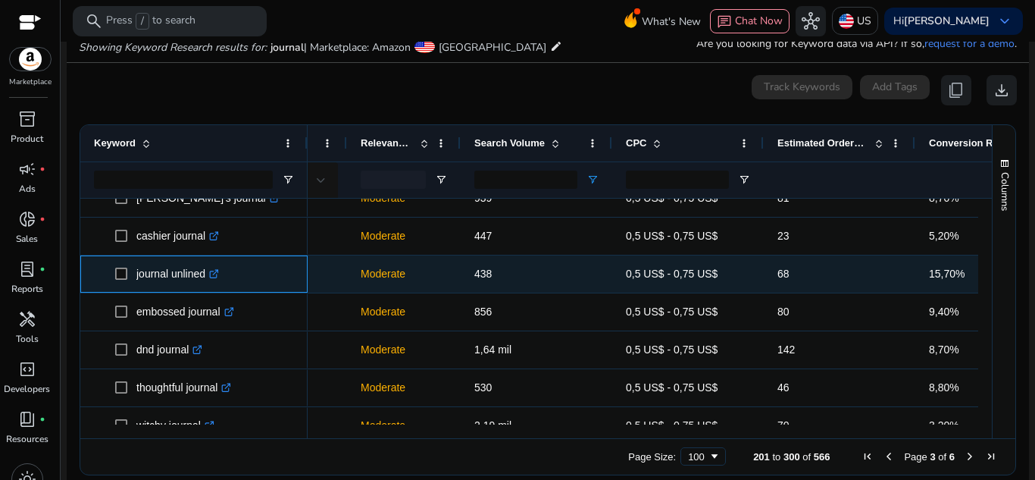
click at [214, 277] on icon at bounding box center [214, 275] width 8 height 8
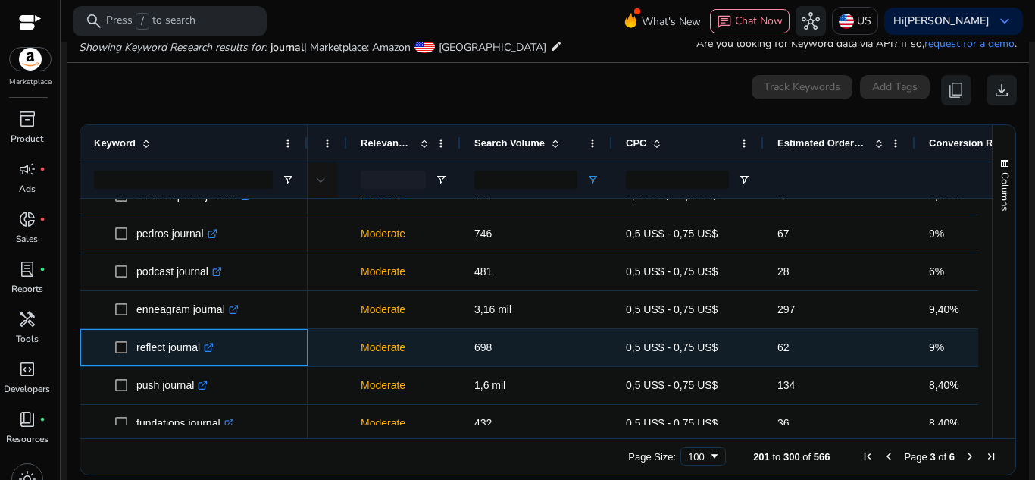
click at [214, 350] on icon ".st0{fill:#2c8af8}" at bounding box center [209, 348] width 10 height 10
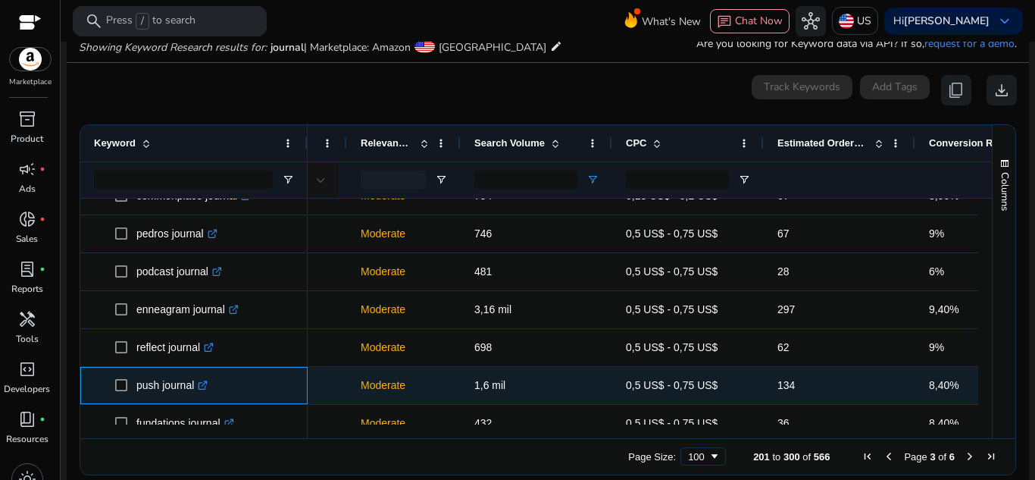
click at [202, 386] on icon at bounding box center [203, 386] width 8 height 8
click at [213, 387] on div "push journal .st0{fill:#2c8af8}" at bounding box center [175, 385] width 79 height 31
click at [206, 385] on icon at bounding box center [204, 382] width 5 height 5
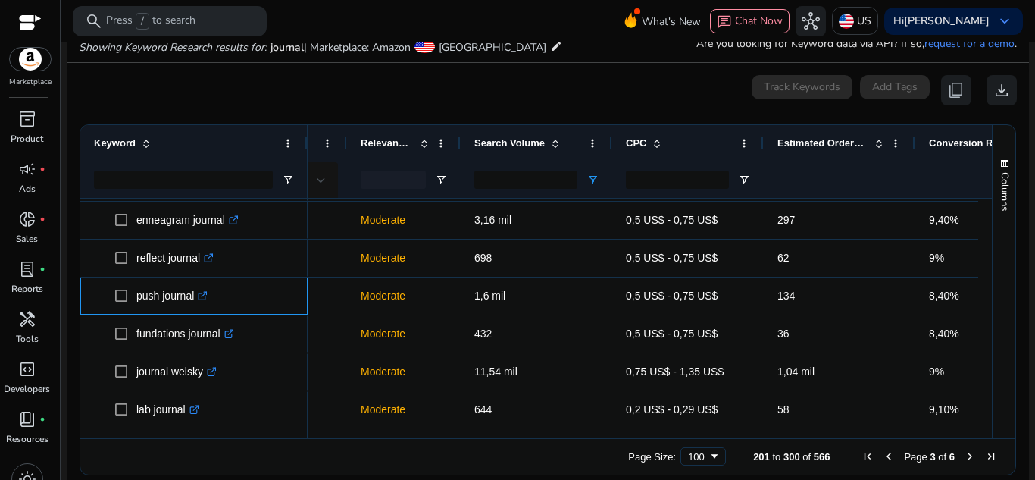
scroll to position [1222, 0]
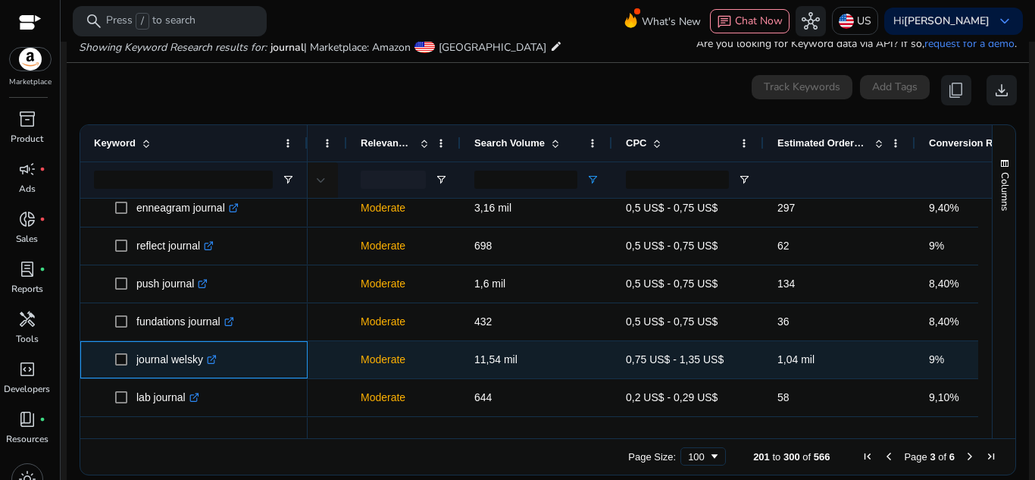
click at [210, 362] on icon at bounding box center [212, 360] width 8 height 8
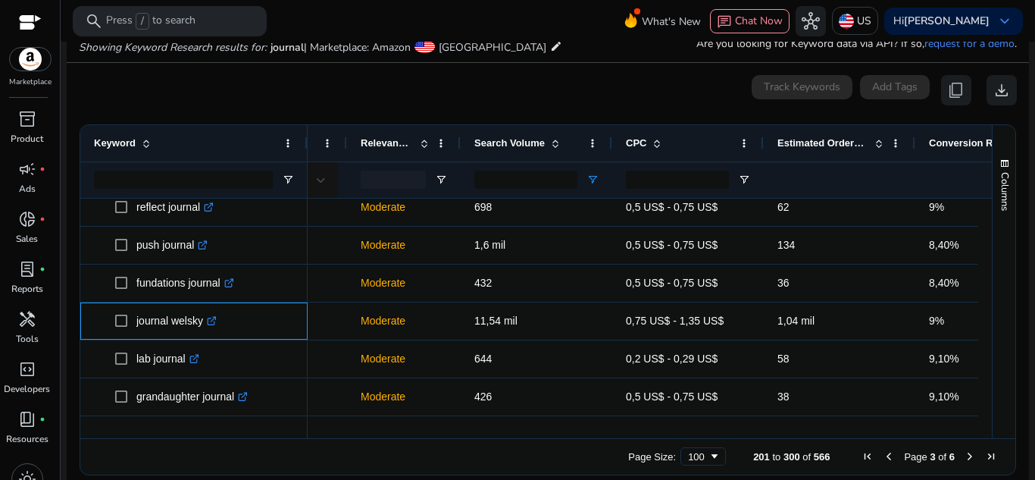
scroll to position [1285, 0]
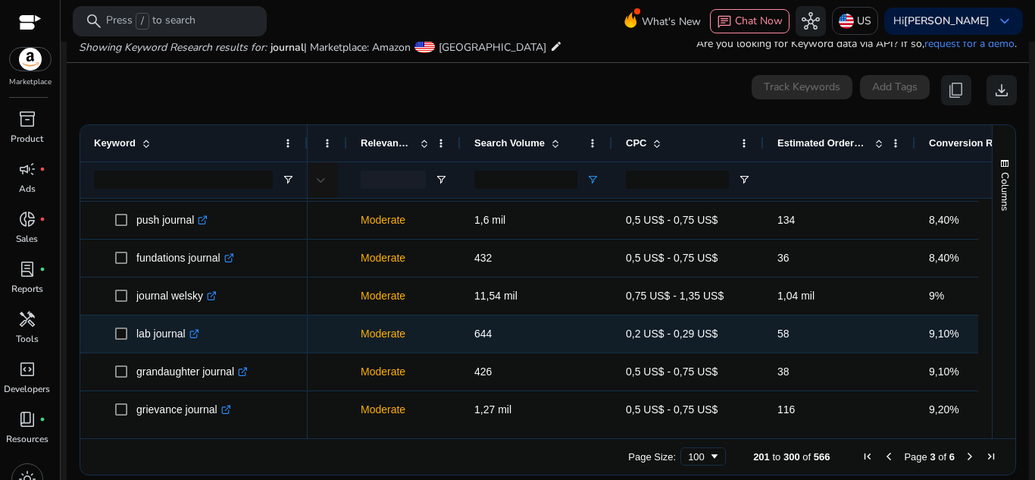
click at [198, 333] on icon at bounding box center [194, 331] width 5 height 5
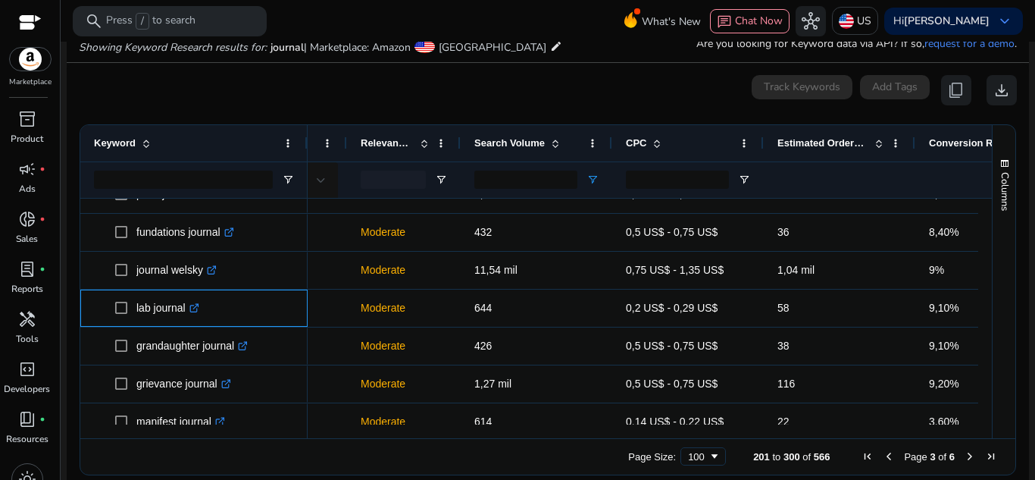
scroll to position [1374, 0]
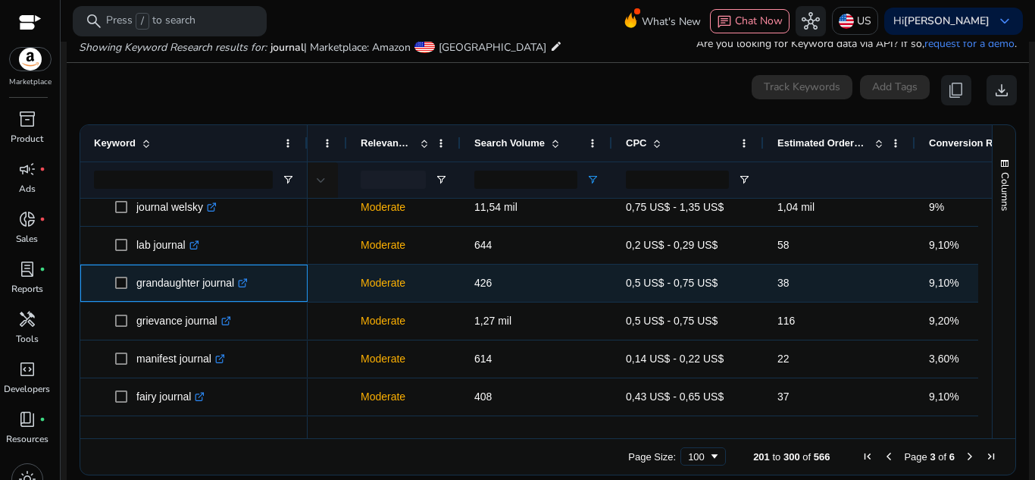
click at [242, 283] on link ".st0{fill:#2c8af8}" at bounding box center [241, 283] width 14 height 12
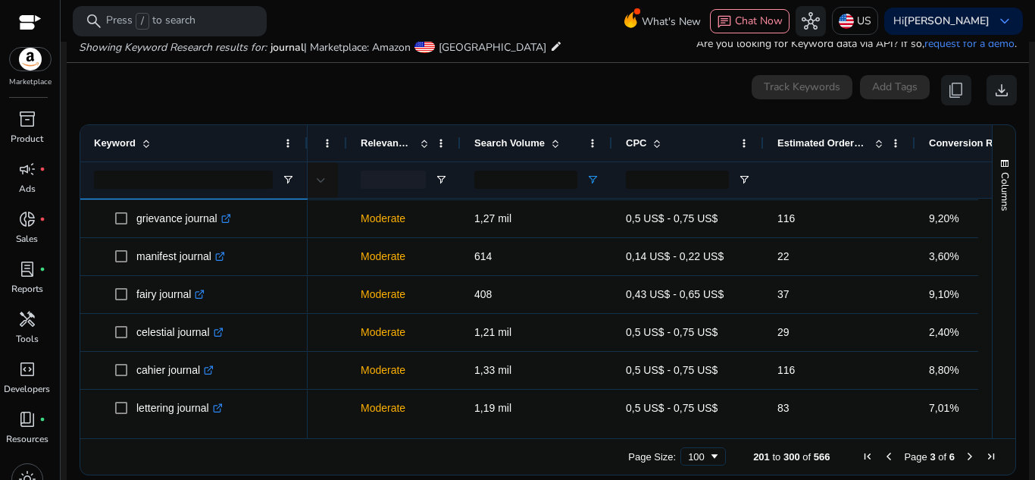
scroll to position [1566, 0]
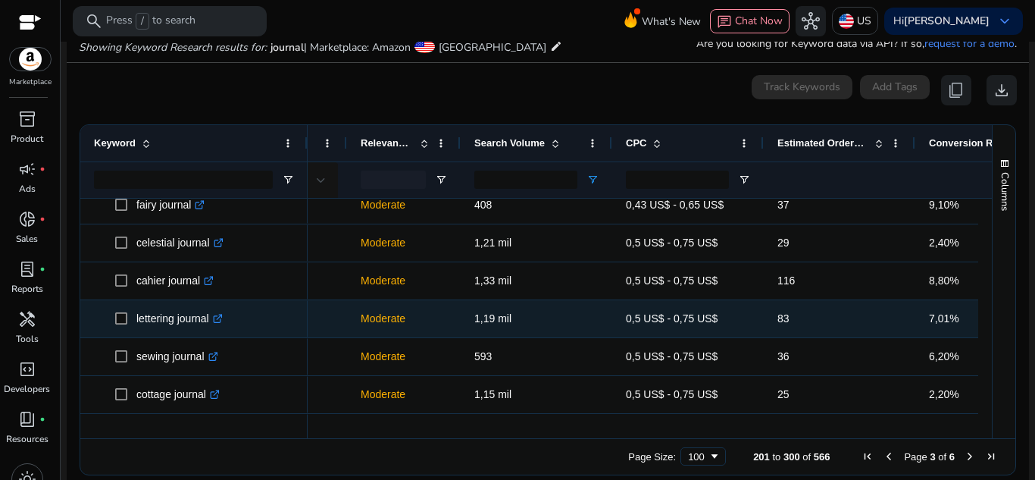
click at [223, 315] on icon ".st0{fill:#2c8af8}" at bounding box center [218, 319] width 10 height 10
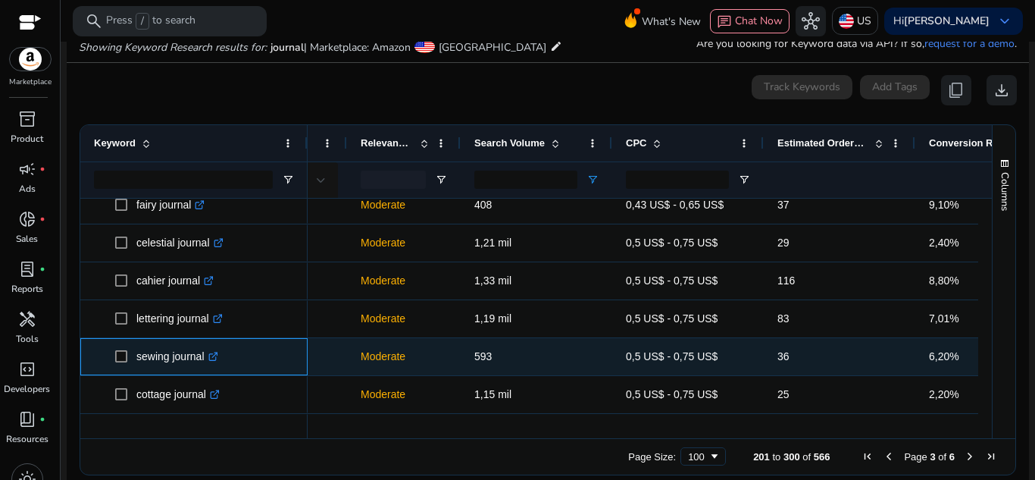
click at [209, 354] on link ".st0{fill:#2c8af8}" at bounding box center [212, 356] width 14 height 12
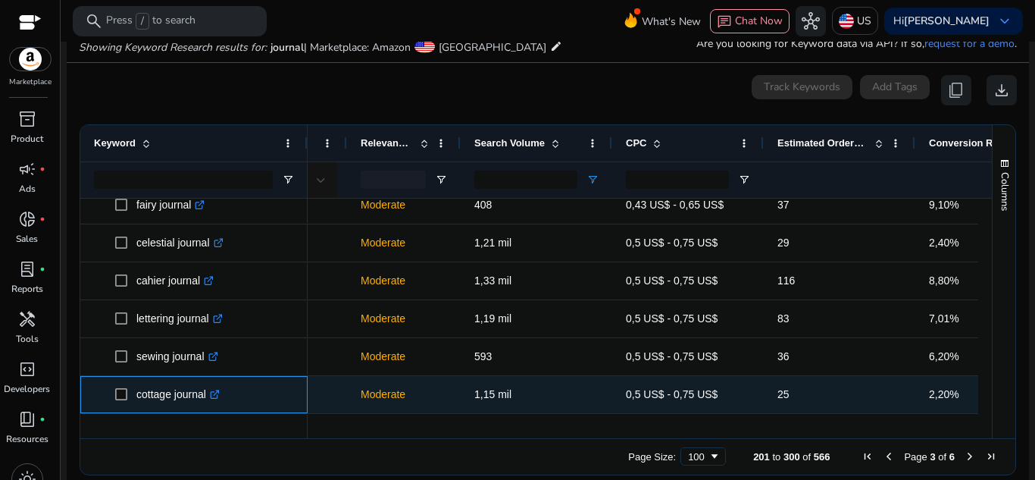
click at [218, 394] on icon at bounding box center [215, 392] width 5 height 5
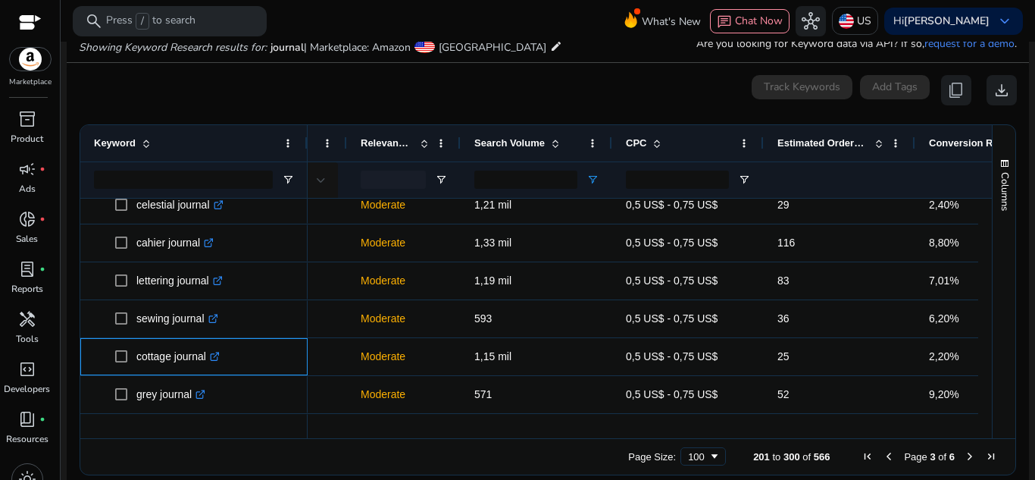
scroll to position [1616, 0]
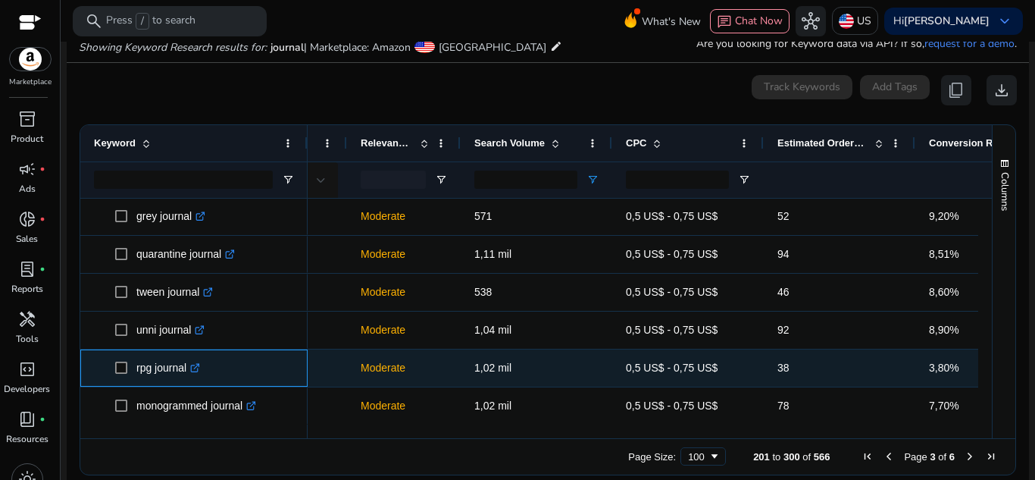
click at [197, 363] on icon ".st0{fill:#2c8af8}" at bounding box center [195, 368] width 10 height 10
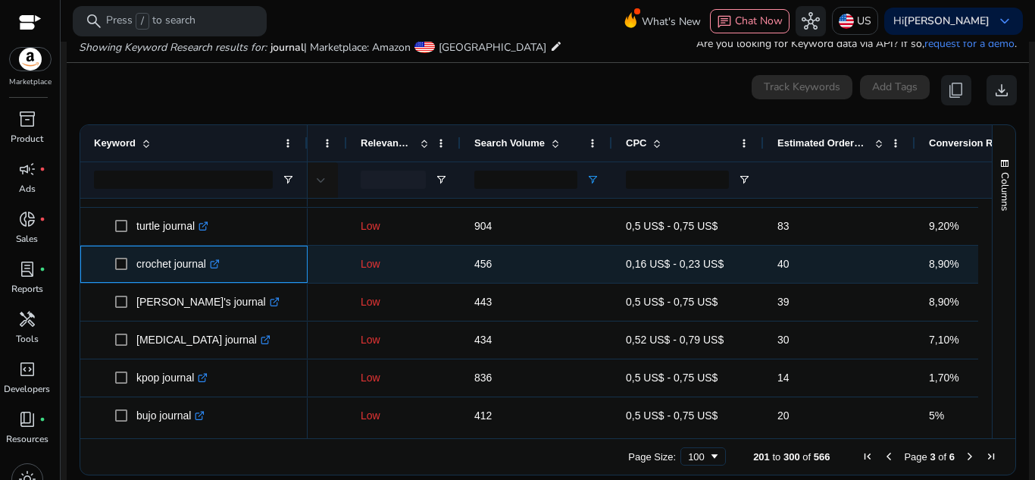
click at [220, 265] on icon ".st0{fill:#2c8af8}" at bounding box center [215, 264] width 10 height 10
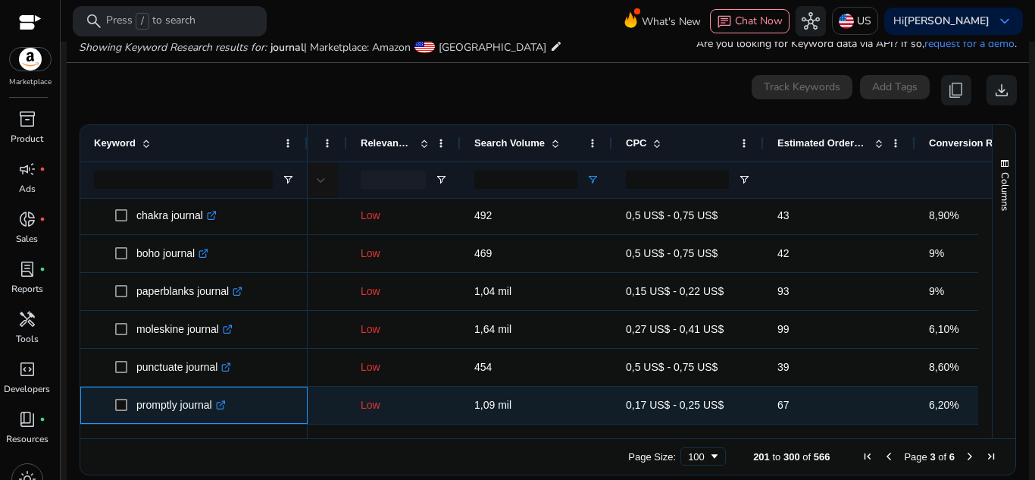
click at [226, 407] on icon ".st0{fill:#2c8af8}" at bounding box center [221, 405] width 10 height 10
click at [222, 399] on link ".st0{fill:#2c8af8}" at bounding box center [219, 405] width 14 height 12
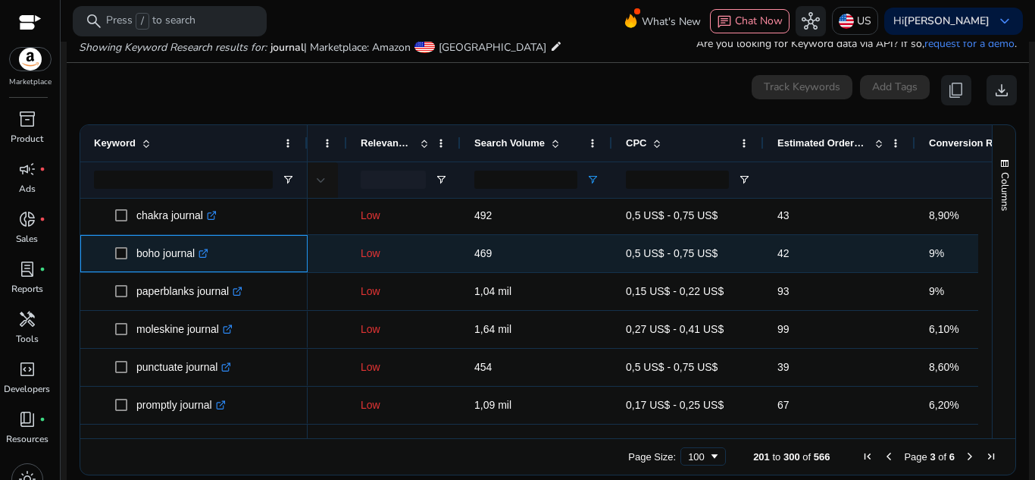
click at [208, 251] on icon at bounding box center [204, 251] width 5 height 5
